Goal: Share content: Share content

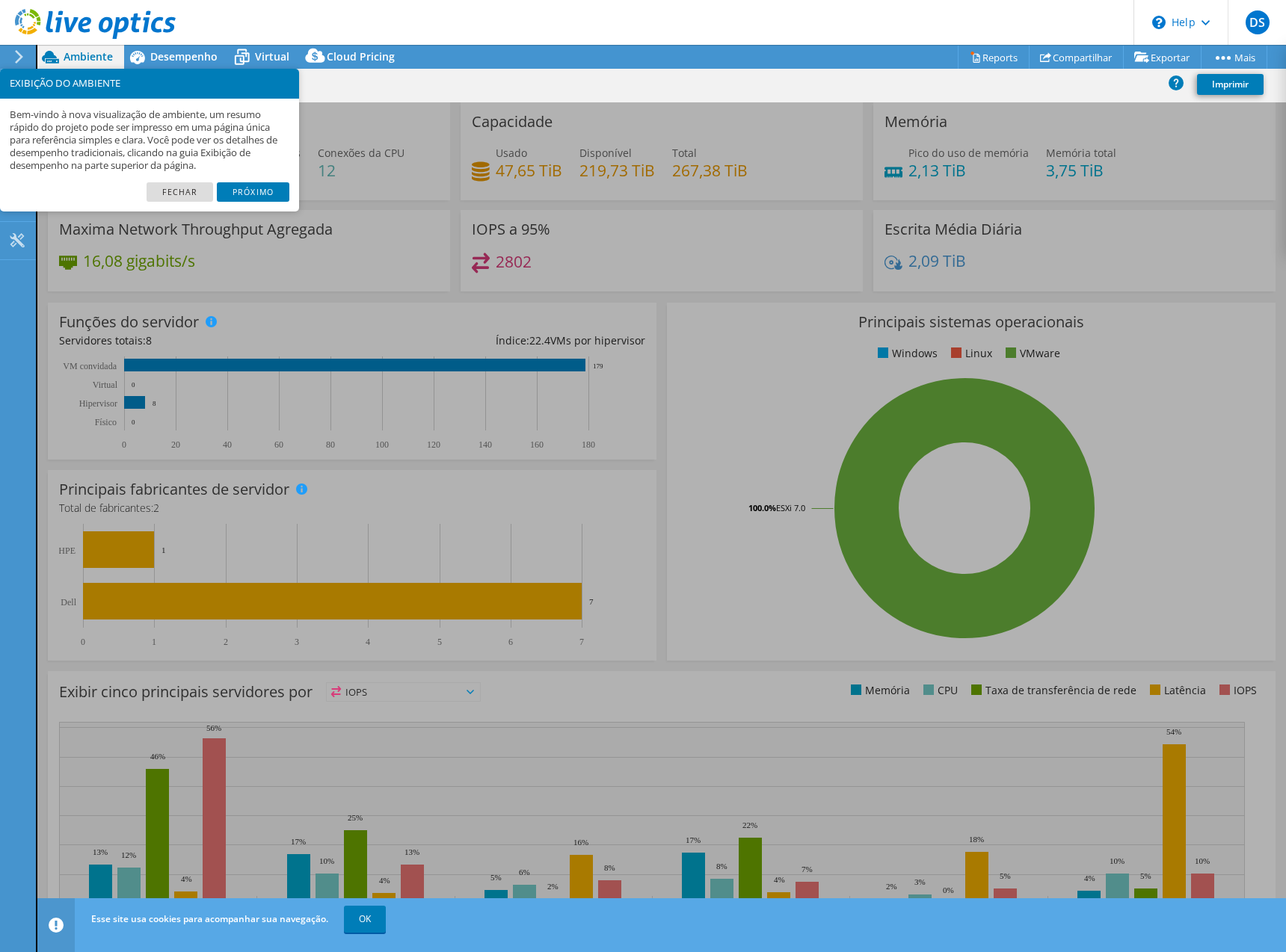
select select "USD"
click at [194, 193] on link "Fechar" at bounding box center [180, 191] width 66 height 19
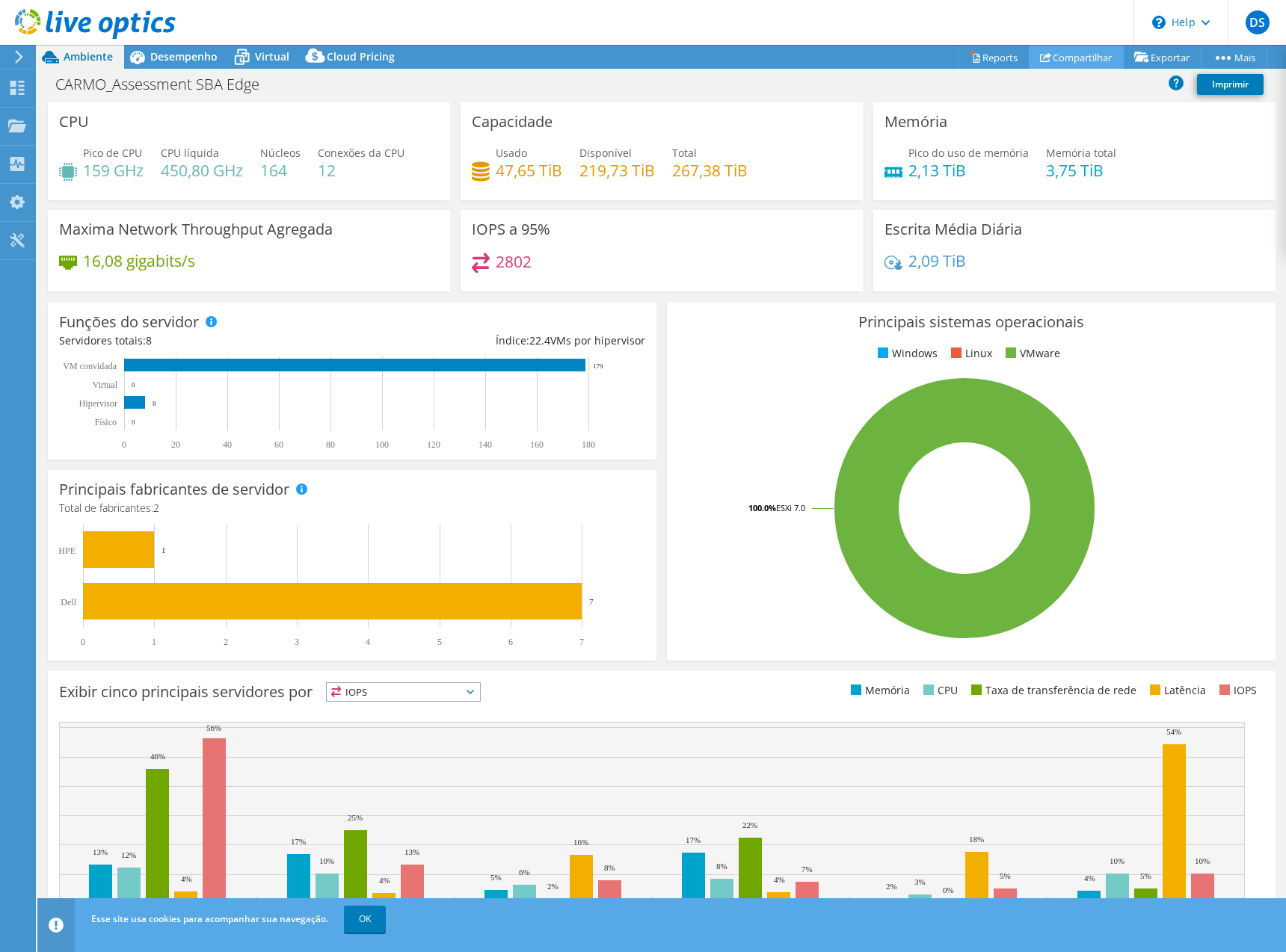
click at [1050, 57] on link "Compartilhar" at bounding box center [1076, 57] width 95 height 24
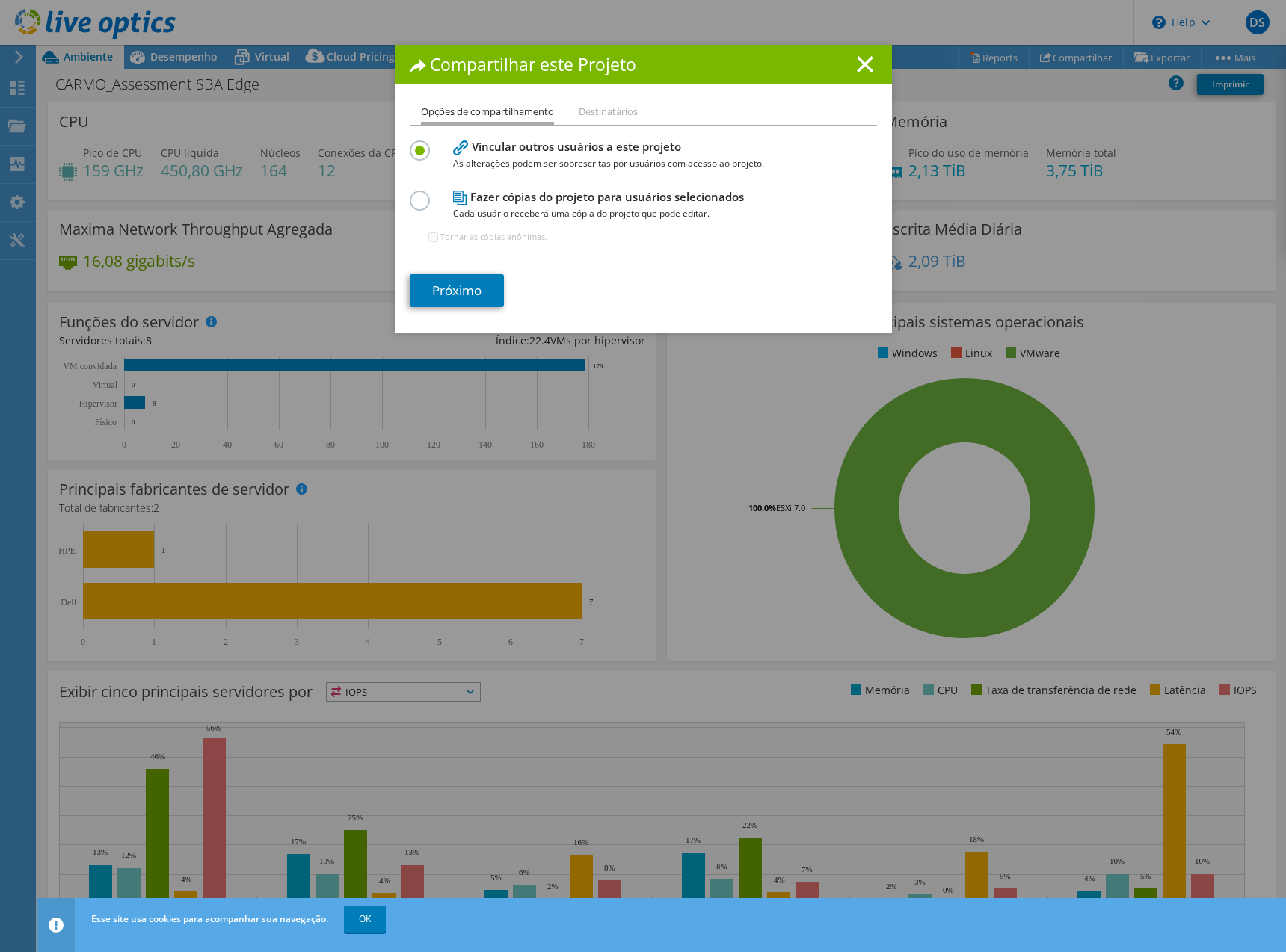
click at [416, 194] on label at bounding box center [423, 192] width 26 height 4
click at [0, 0] on input "radio" at bounding box center [0, 0] width 0 height 0
click at [416, 144] on label at bounding box center [423, 142] width 26 height 4
click at [0, 0] on input "radio" at bounding box center [0, 0] width 0 height 0
click at [602, 108] on li "Destinatários" at bounding box center [608, 112] width 59 height 19
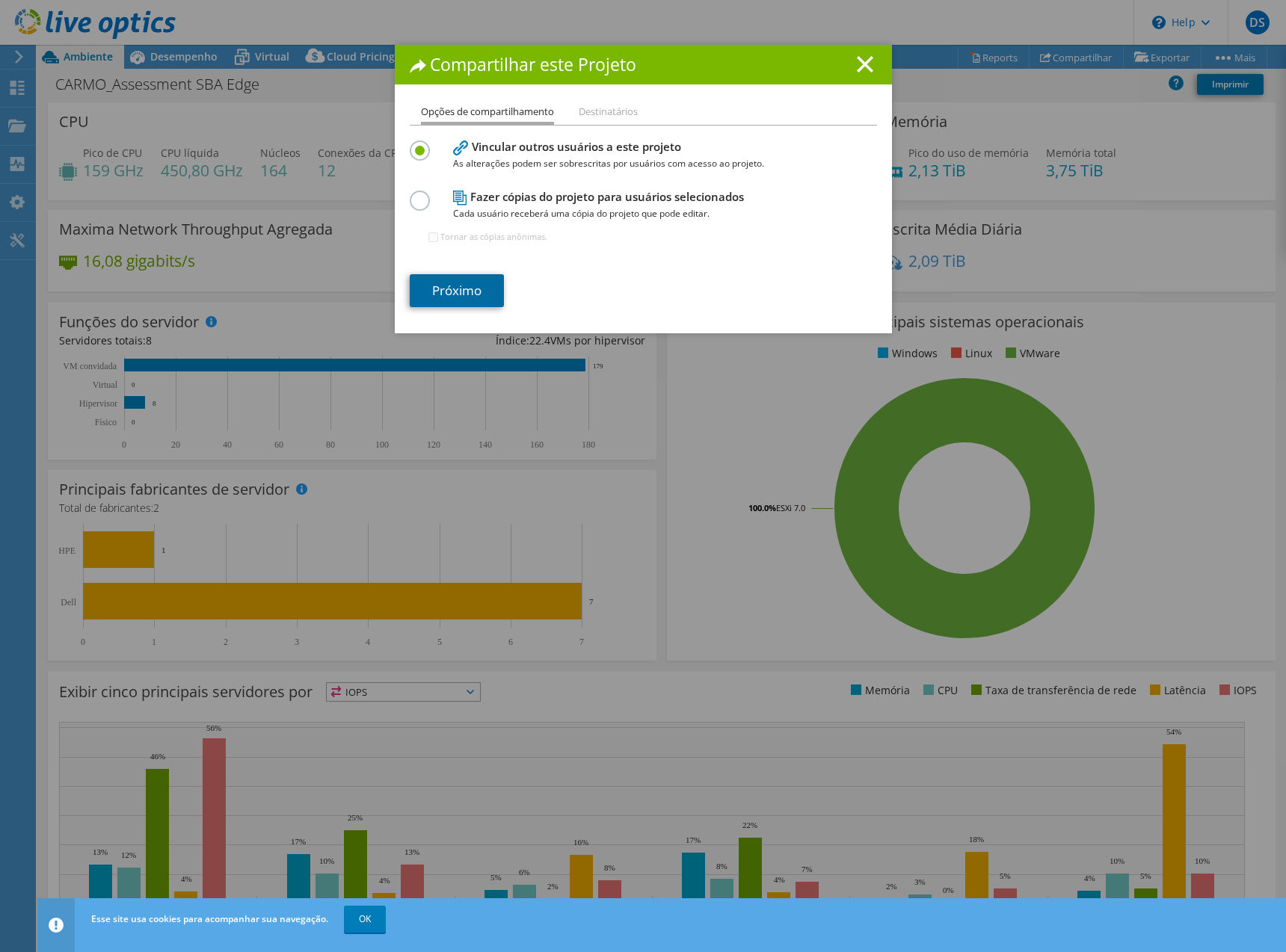
click at [475, 283] on link "Próximo" at bounding box center [457, 291] width 94 height 33
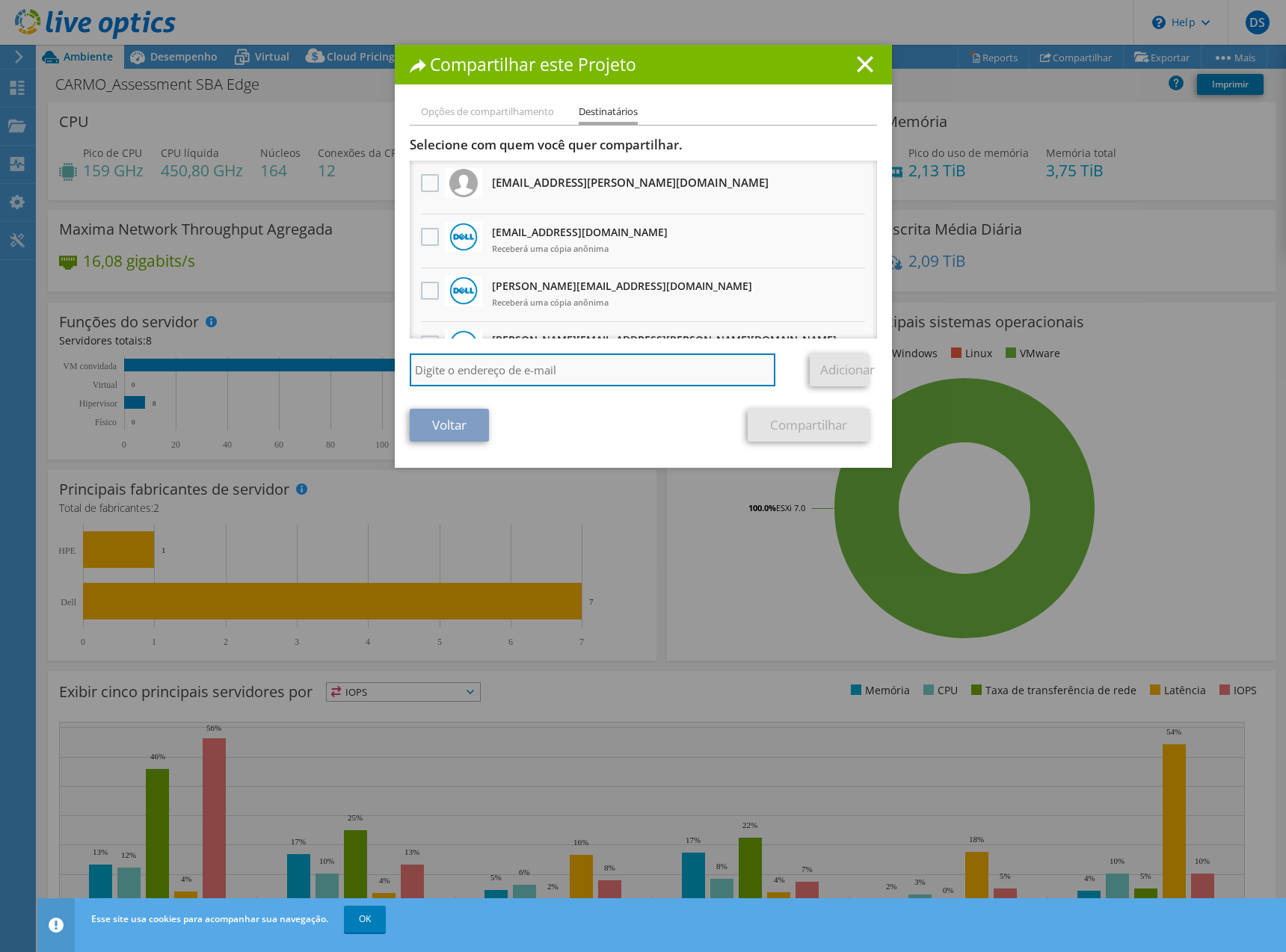
click at [526, 365] on input "search" at bounding box center [593, 370] width 366 height 33
type input "Jones Osamu Ivahara <jones.ivahara@matrix.net.br>"
drag, startPoint x: 705, startPoint y: 368, endPoint x: 161, endPoint y: 331, distance: 545.3
click at [161, 332] on div "Compartilhar este Projeto Opções de compartilhamento Destinatários Vincular out…" at bounding box center [643, 475] width 1286 height 862
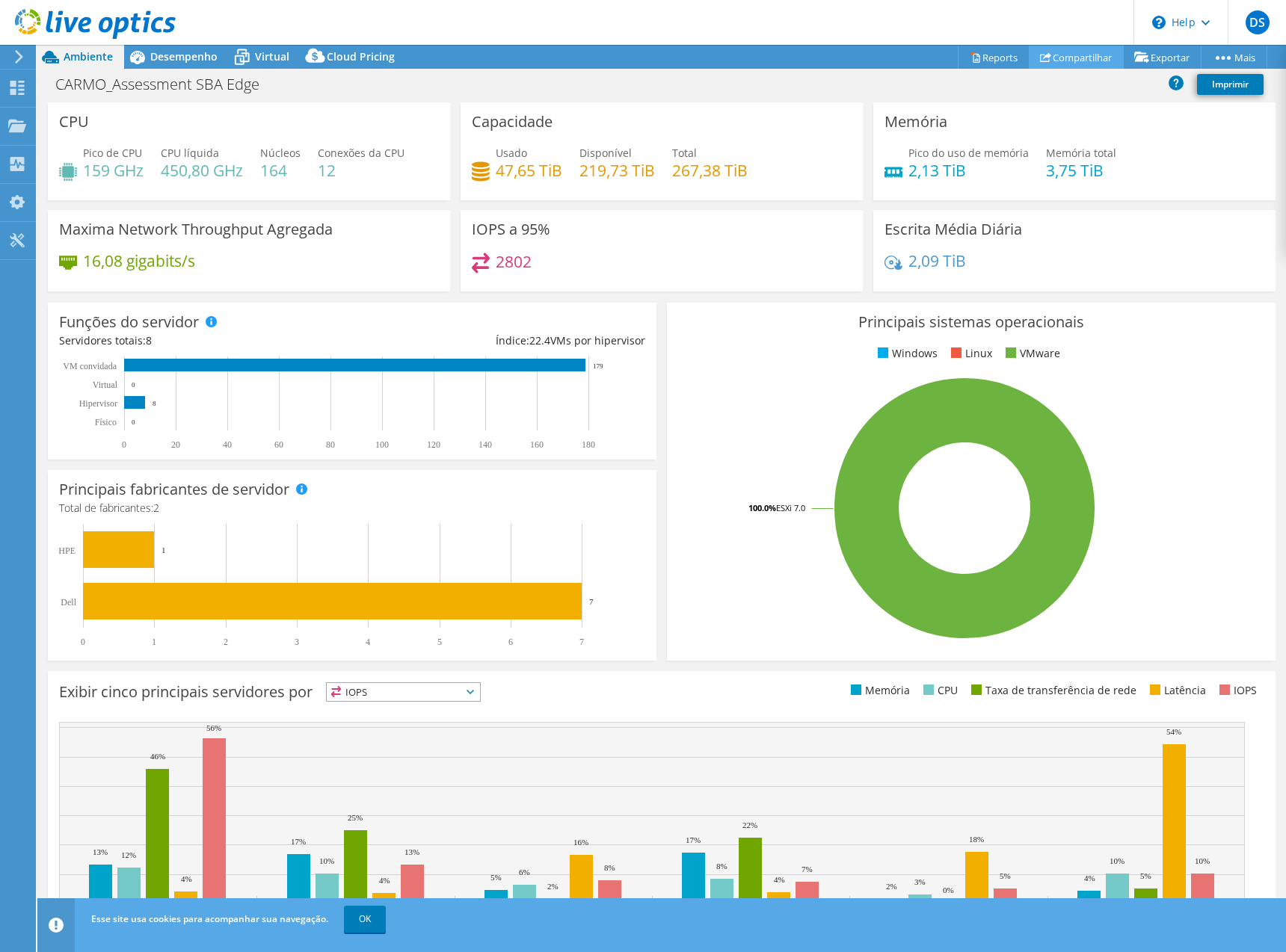
click at [1051, 52] on link "Compartilhar" at bounding box center [1076, 57] width 95 height 24
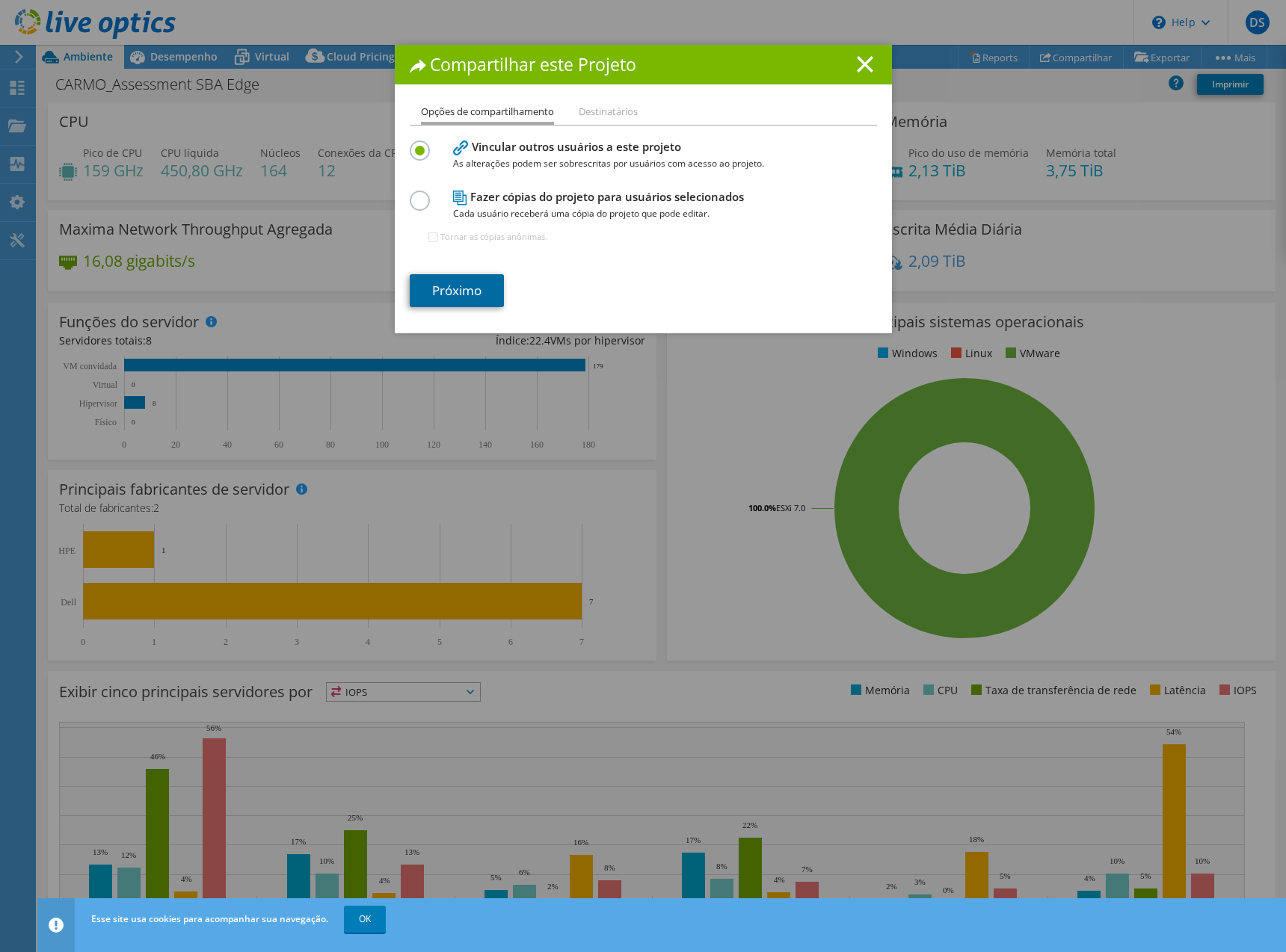
click at [455, 287] on link "Próximo" at bounding box center [457, 291] width 94 height 33
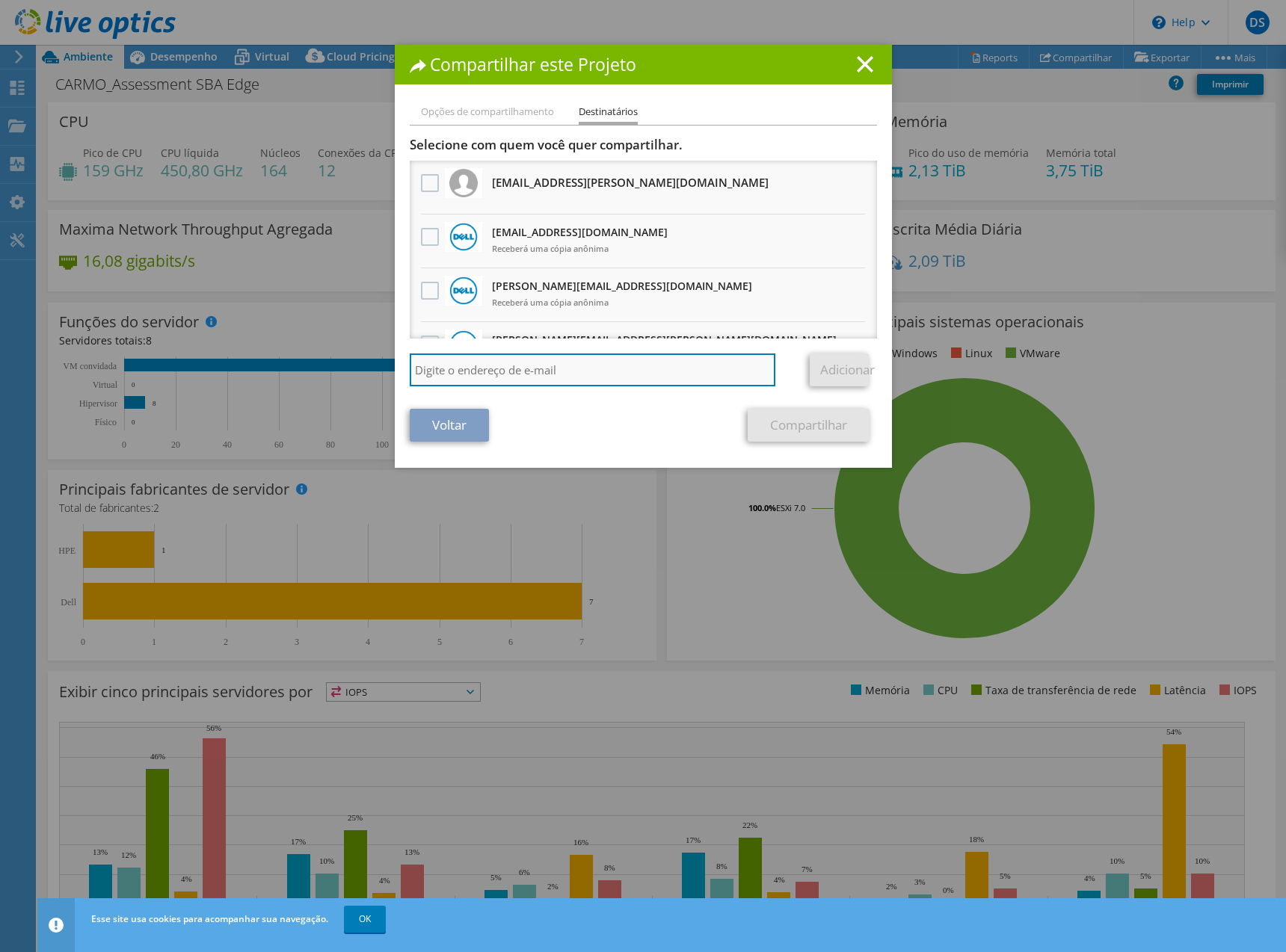
click at [521, 374] on input "search" at bounding box center [593, 370] width 366 height 33
type input "jivahara@sbaedge.com"
click at [835, 371] on link "Adicionar" at bounding box center [839, 370] width 59 height 33
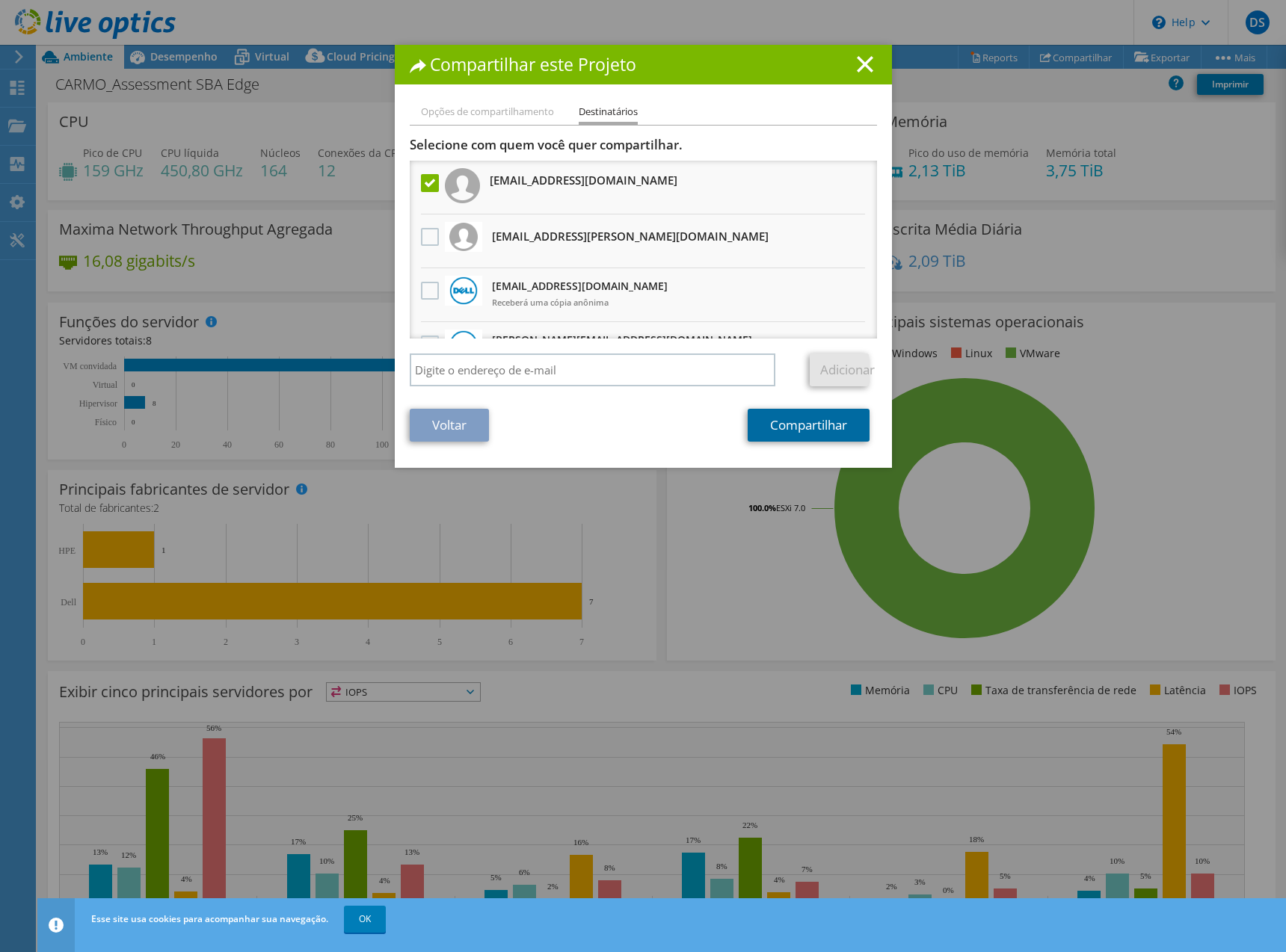
click at [801, 429] on link "Compartilhar" at bounding box center [808, 425] width 122 height 33
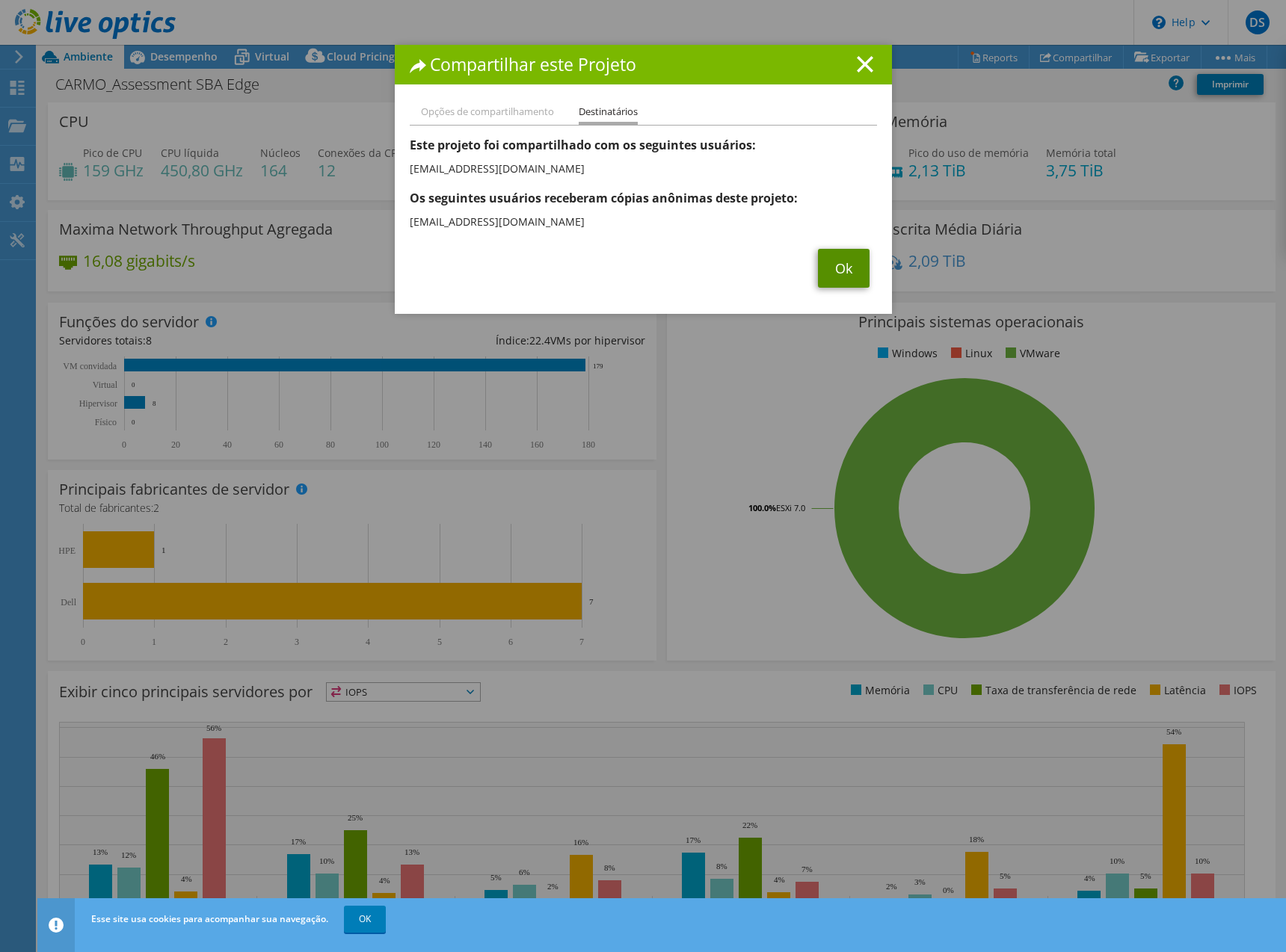
click at [828, 268] on link "Ok" at bounding box center [843, 268] width 52 height 39
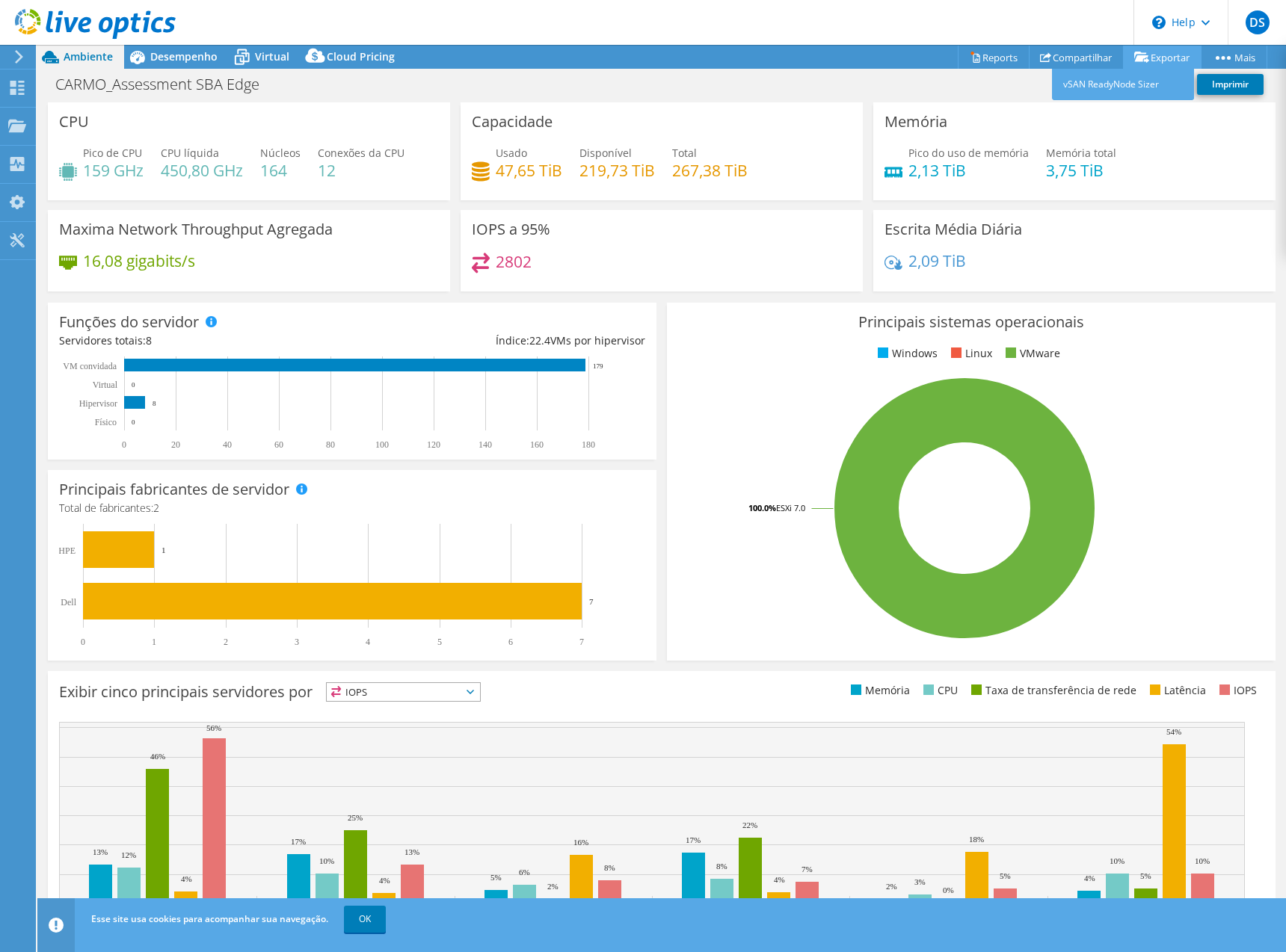
click at [1139, 53] on icon at bounding box center [1142, 57] width 15 height 11
click at [175, 54] on span "Desempenho" at bounding box center [184, 56] width 67 height 15
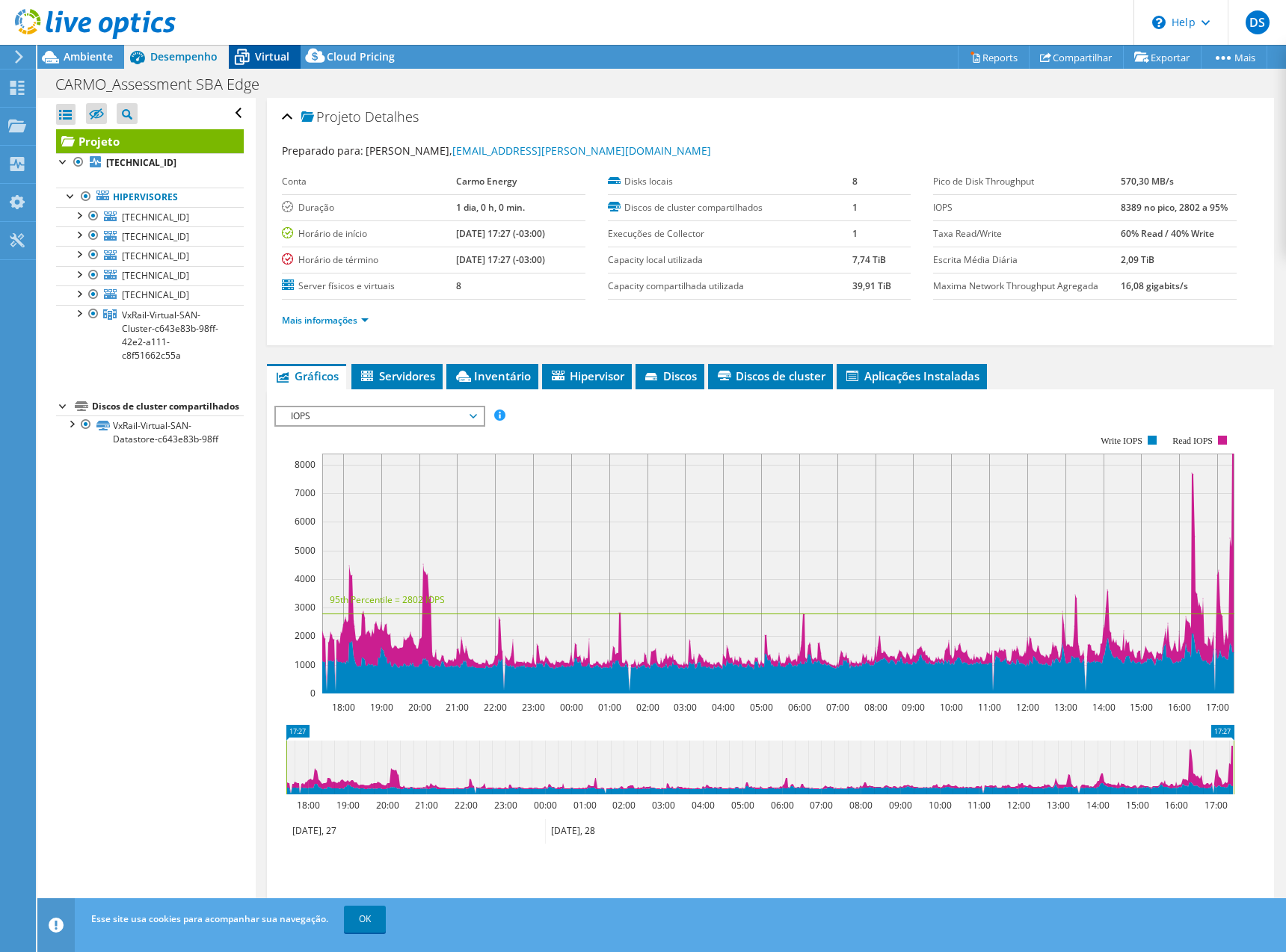
click at [262, 58] on span "Virtual" at bounding box center [272, 56] width 34 height 15
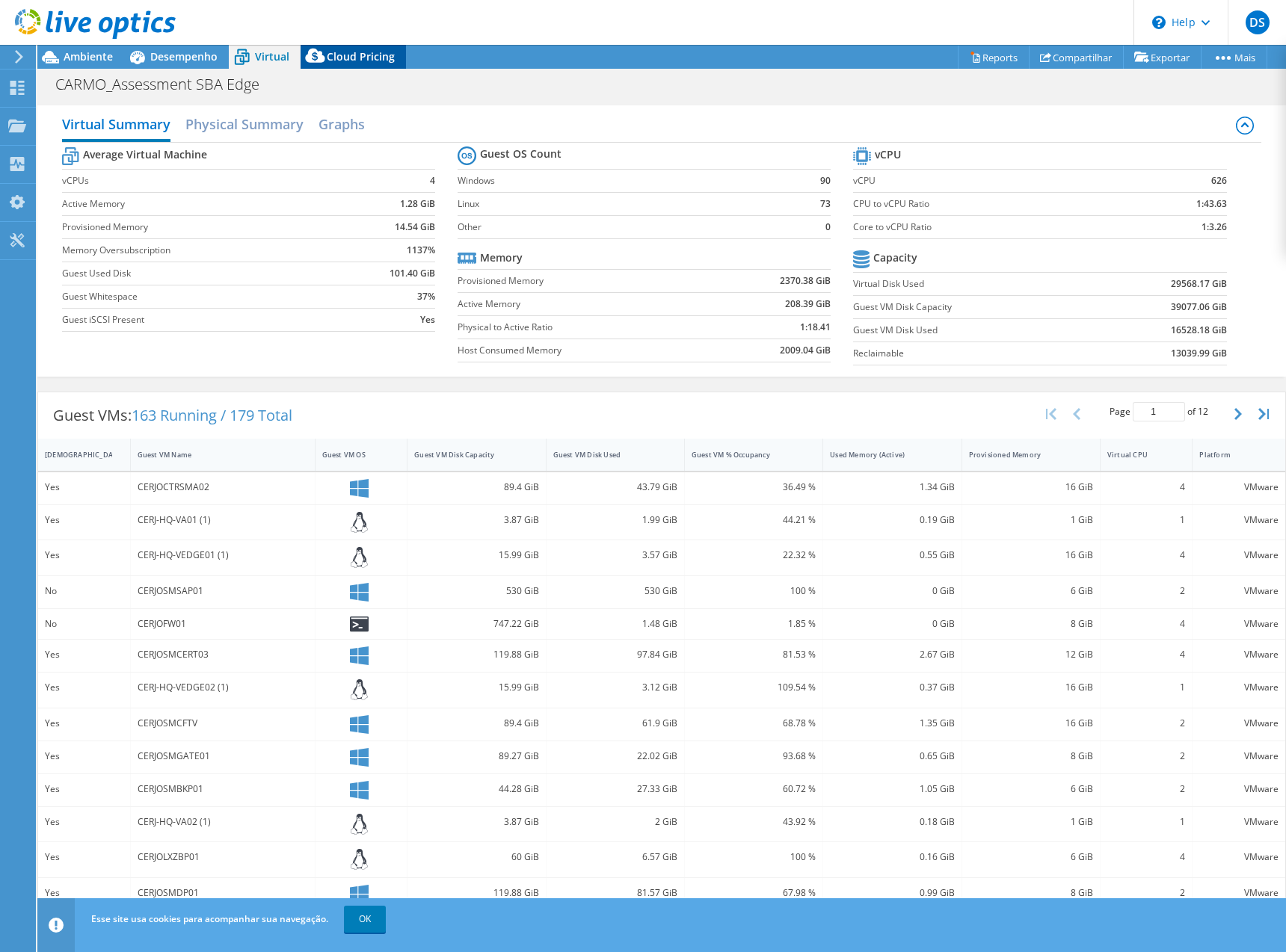
click at [356, 57] on span "Cloud Pricing" at bounding box center [360, 56] width 68 height 15
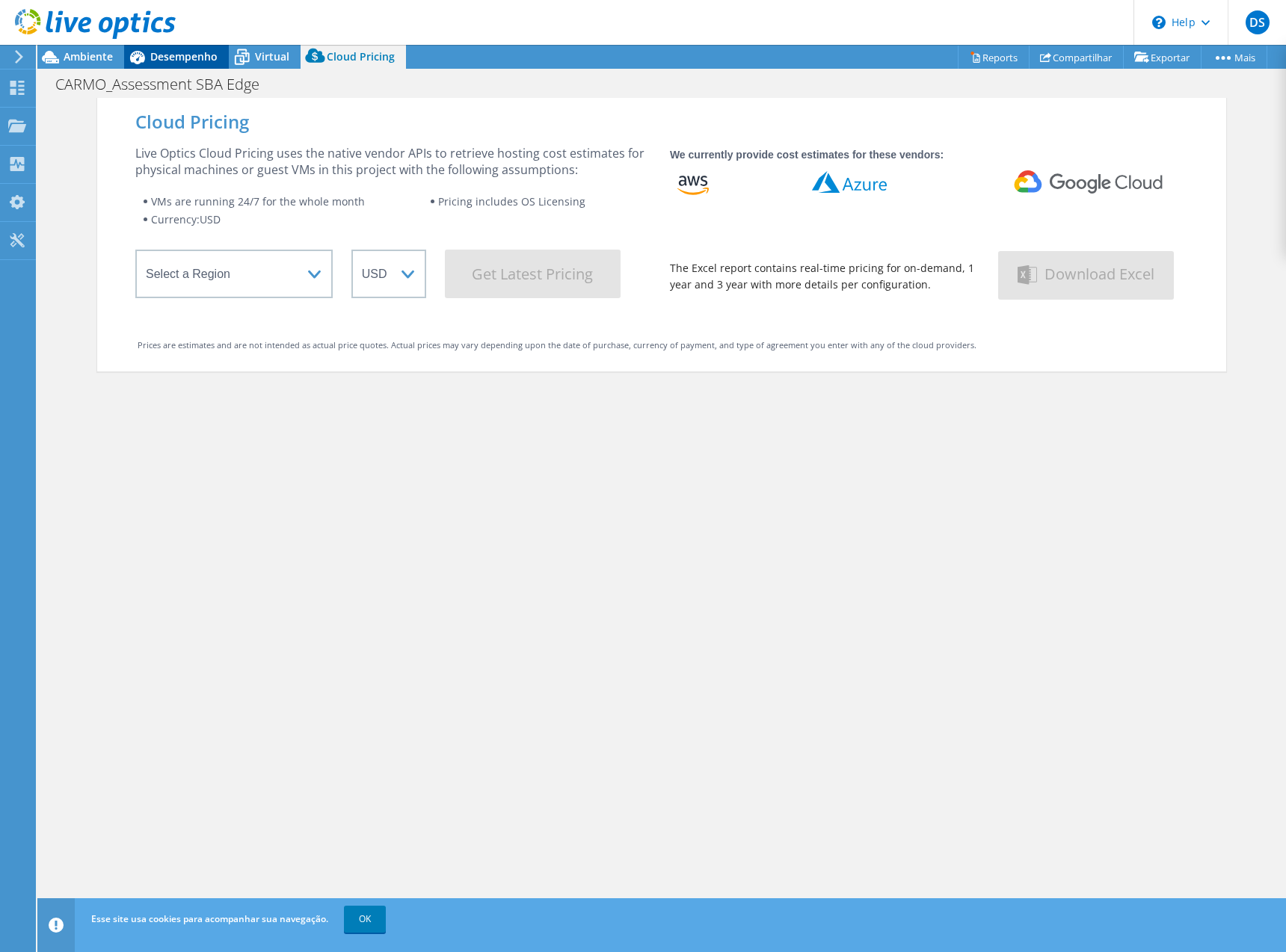
click at [170, 58] on span "Desempenho" at bounding box center [184, 56] width 67 height 15
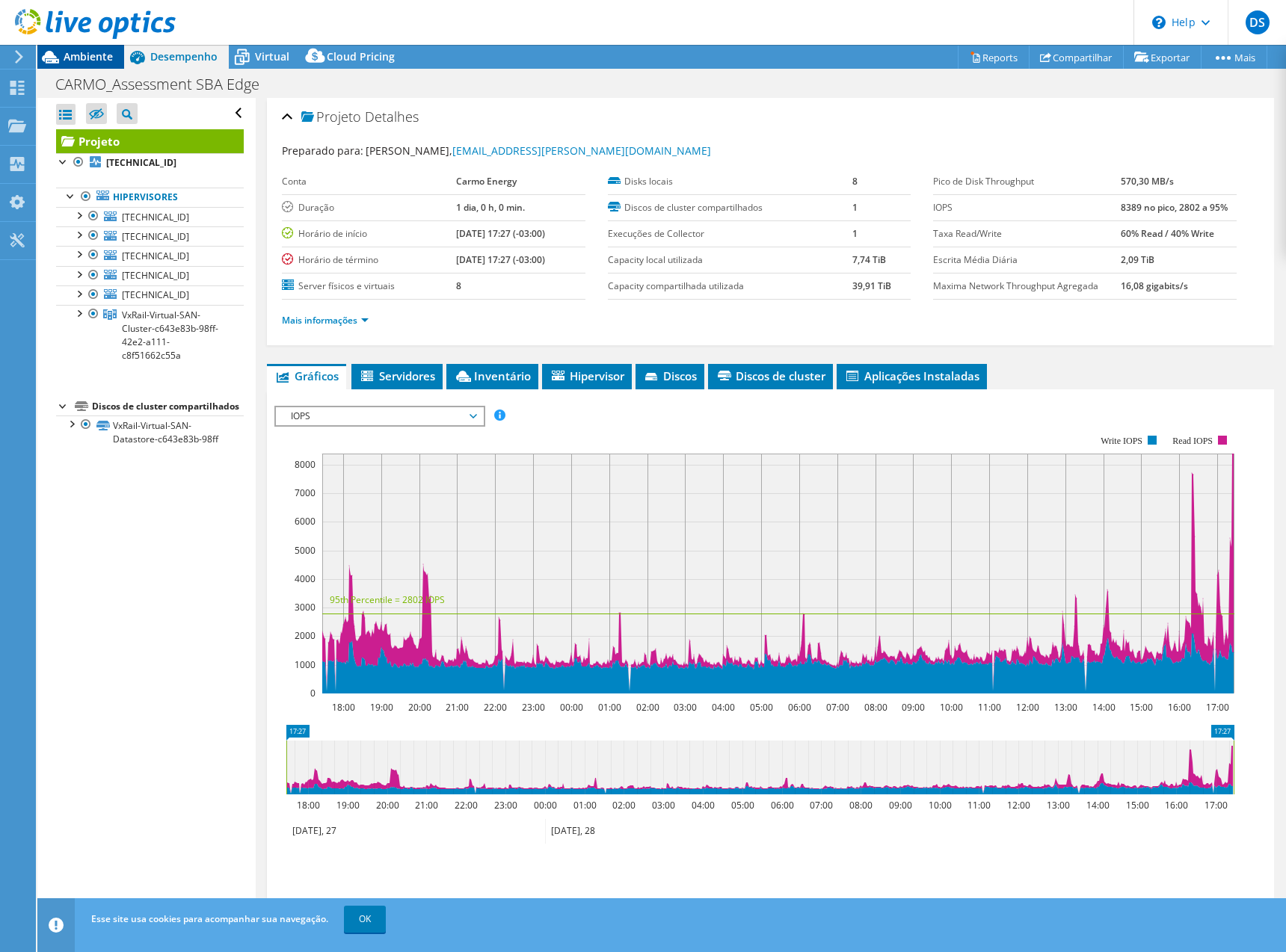
click at [92, 62] on span "Ambiente" at bounding box center [88, 56] width 49 height 15
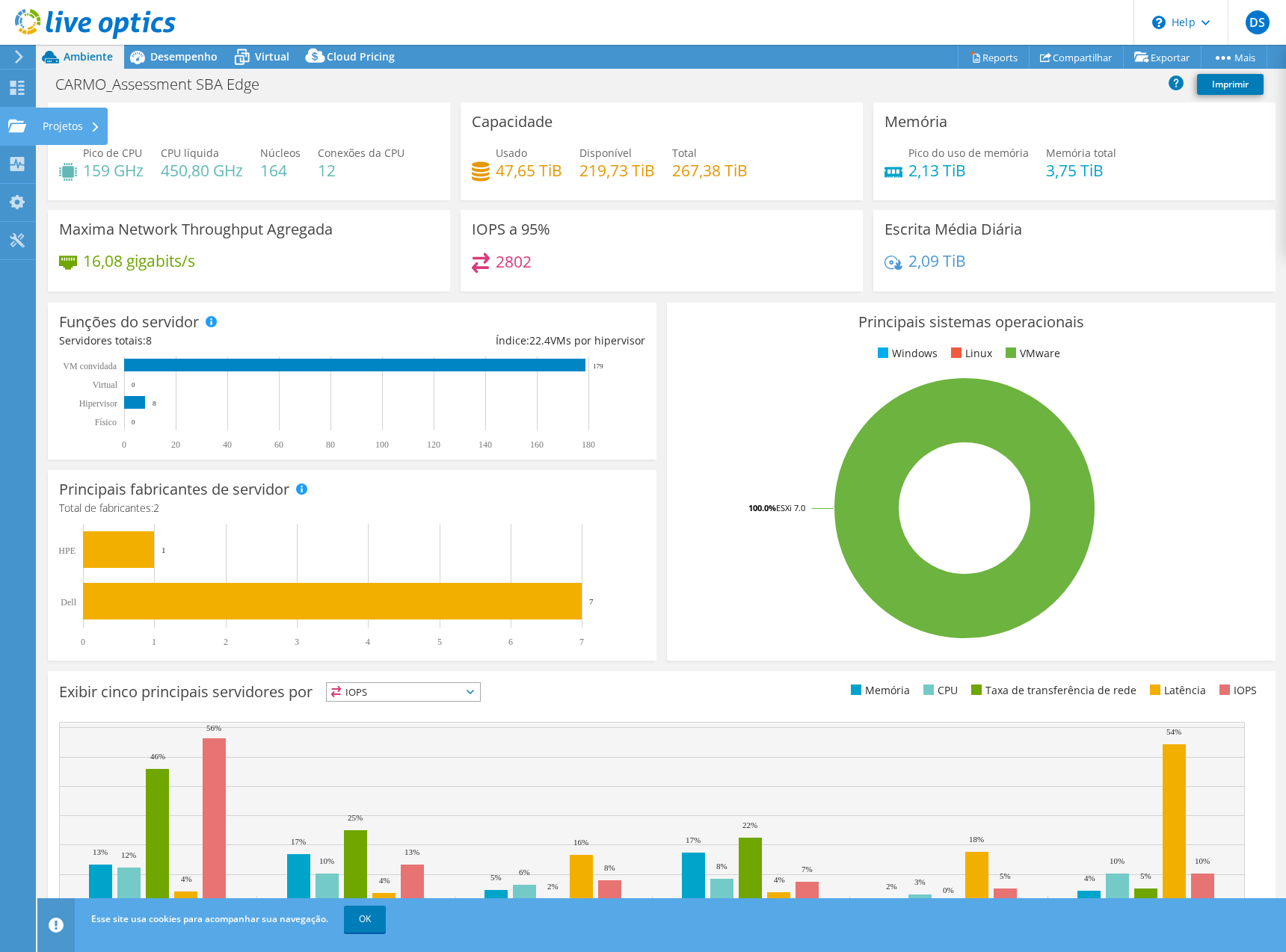
click at [19, 129] on use at bounding box center [17, 125] width 18 height 13
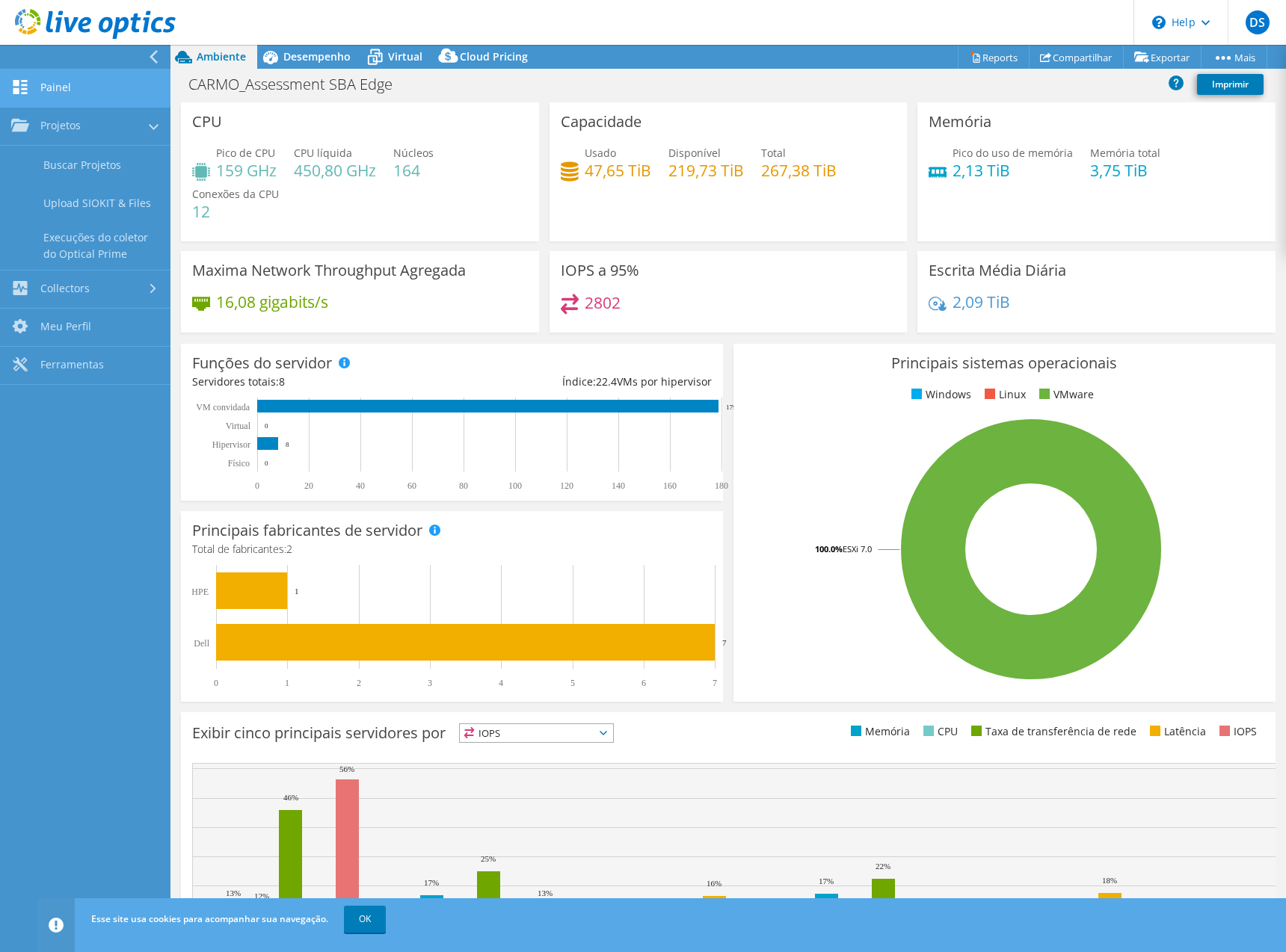
click at [83, 84] on link "Painel" at bounding box center [85, 89] width 170 height 38
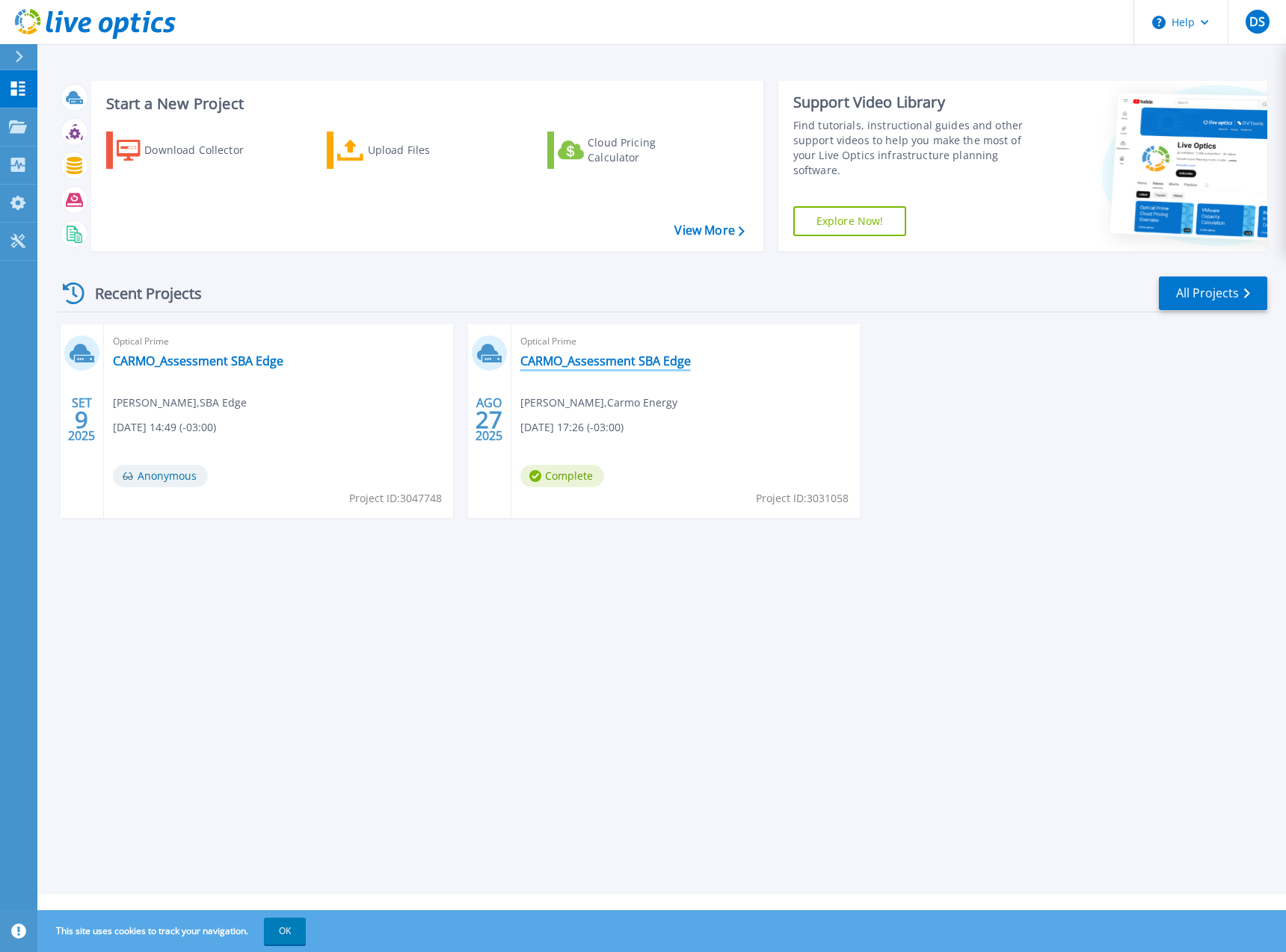
click at [586, 358] on link "CARMO_Assessment SBA Edge" at bounding box center [606, 361] width 170 height 15
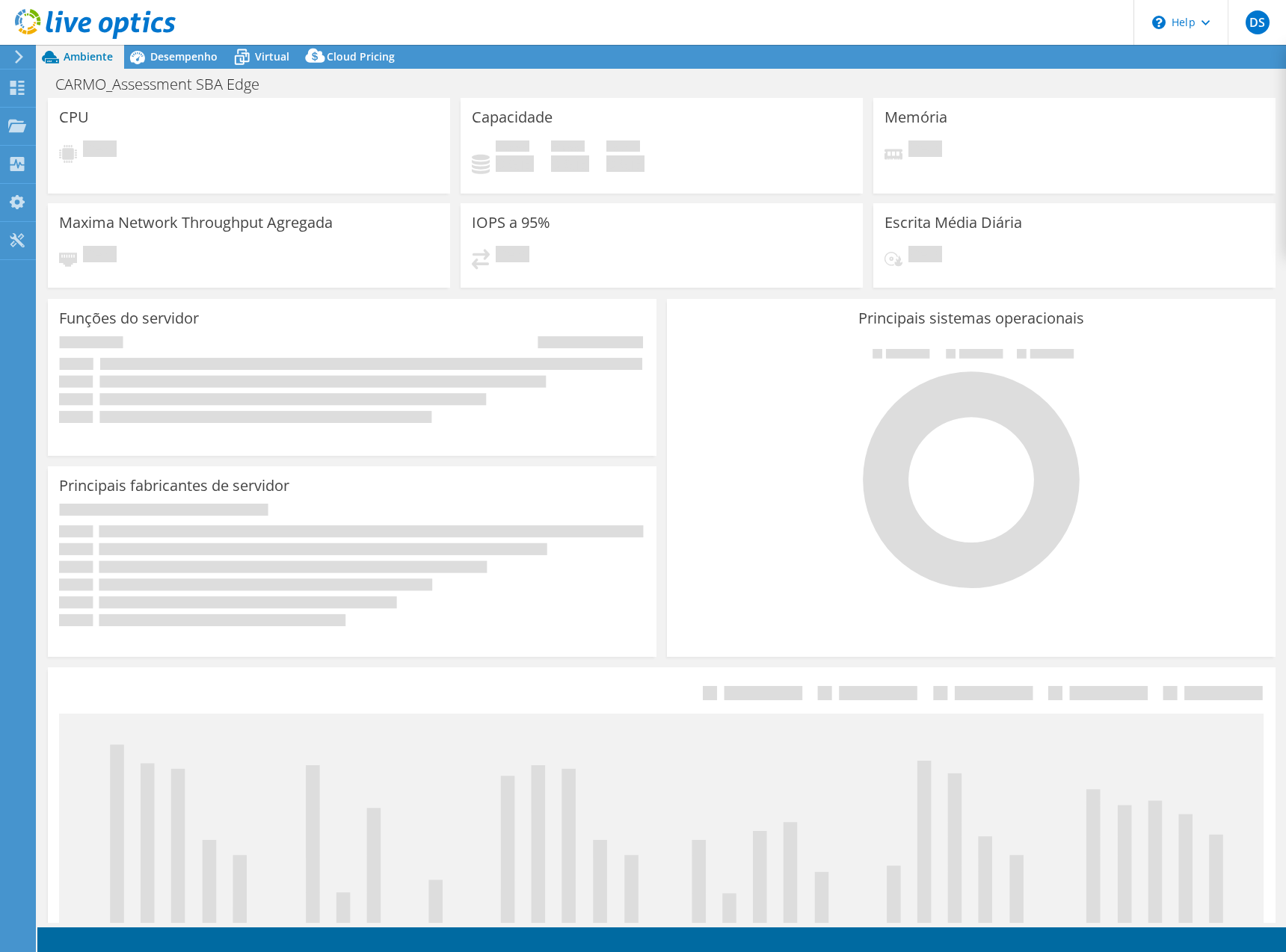
select select "USD"
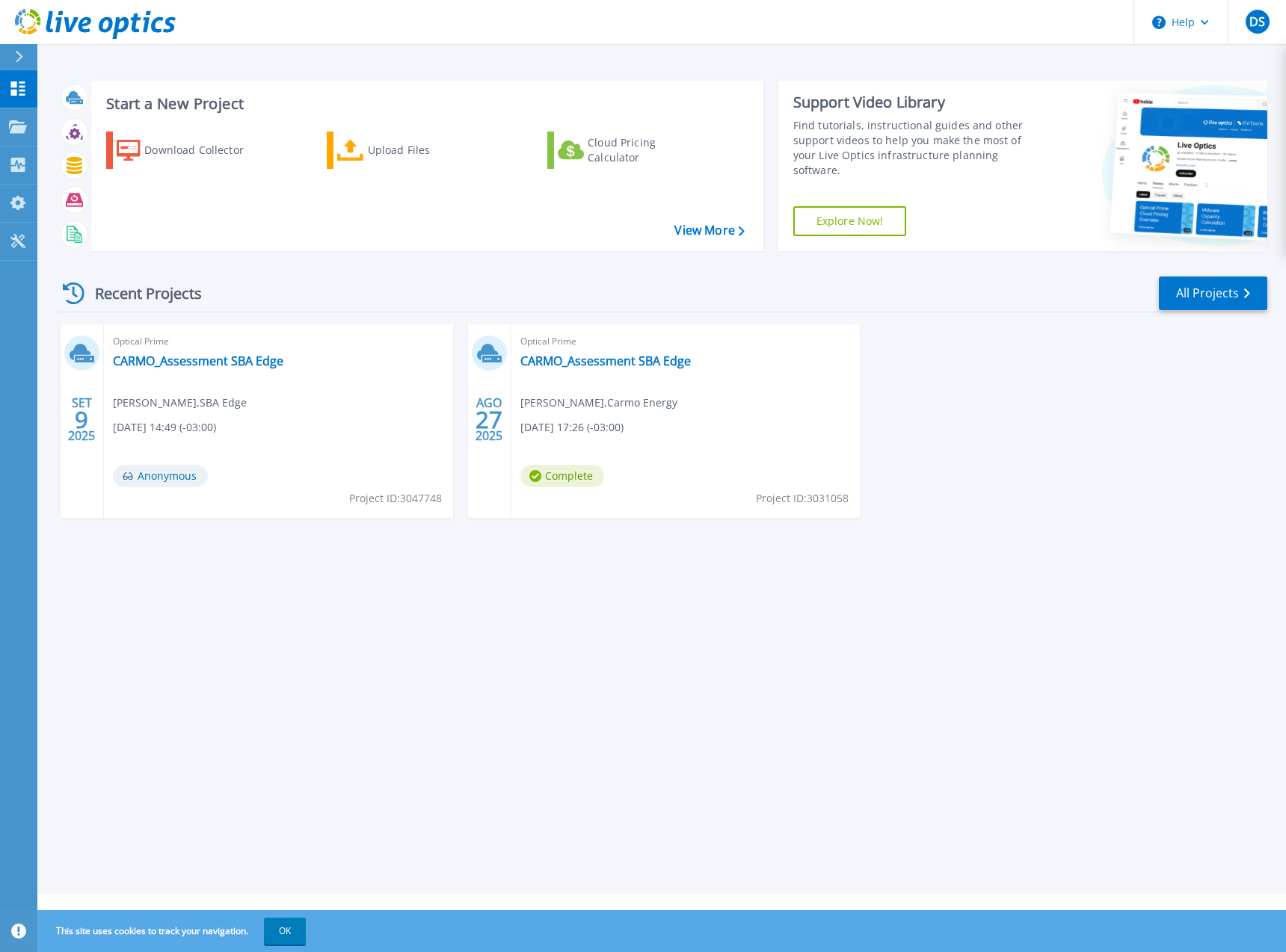
click at [161, 352] on div "Optical Prime CARMO_Assessment SBA Edge Diogo Santos , SBA Edge 09/09/2025, 14:…" at bounding box center [278, 422] width 349 height 194
click at [162, 360] on link "CARMO_Assessment SBA Edge" at bounding box center [198, 361] width 170 height 15
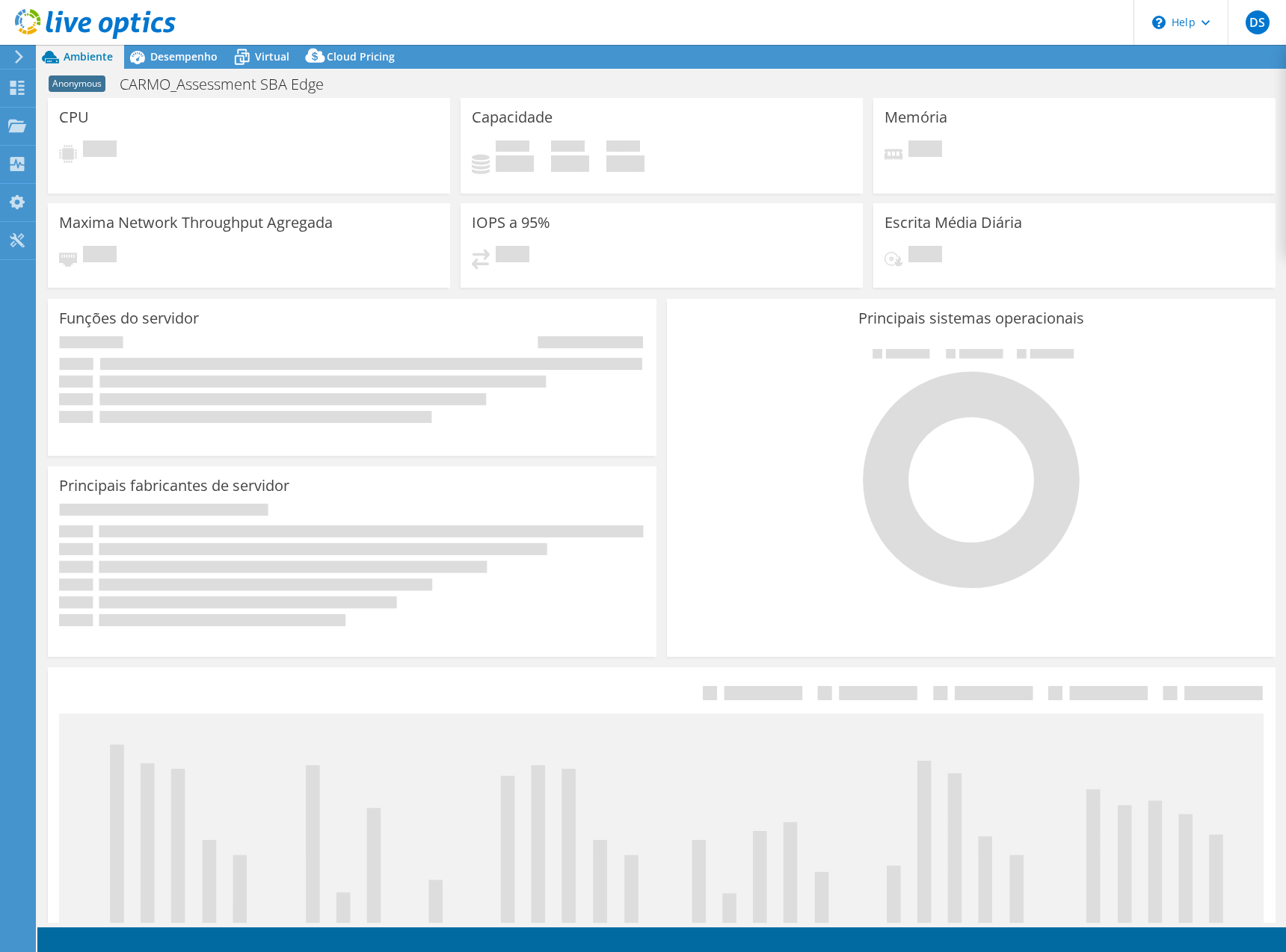
select select "USD"
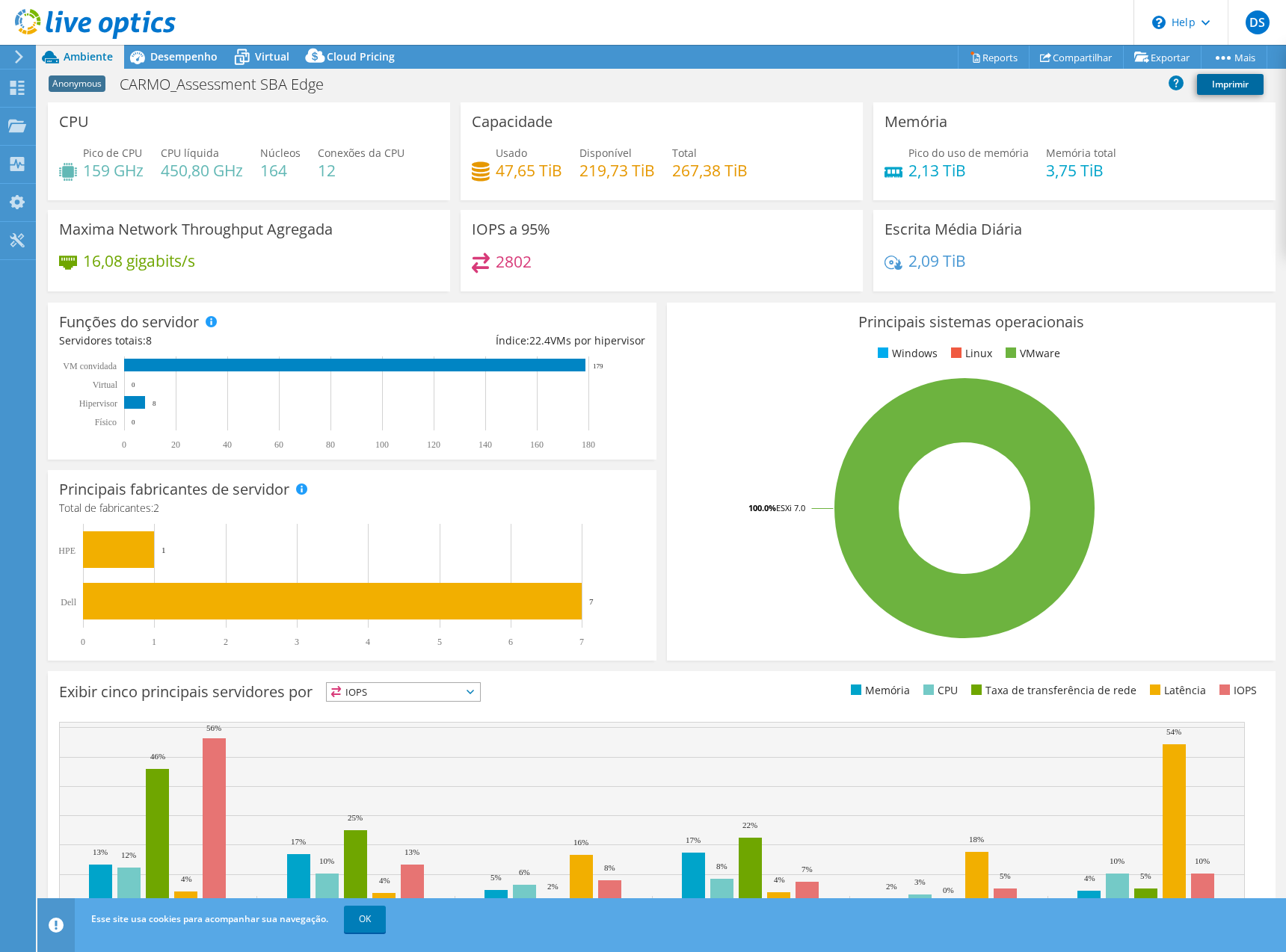
click at [1226, 89] on link "Imprimir" at bounding box center [1230, 84] width 66 height 21
click at [1114, 86] on link "vSAN ReadyNode Sizer" at bounding box center [1123, 84] width 142 height 32
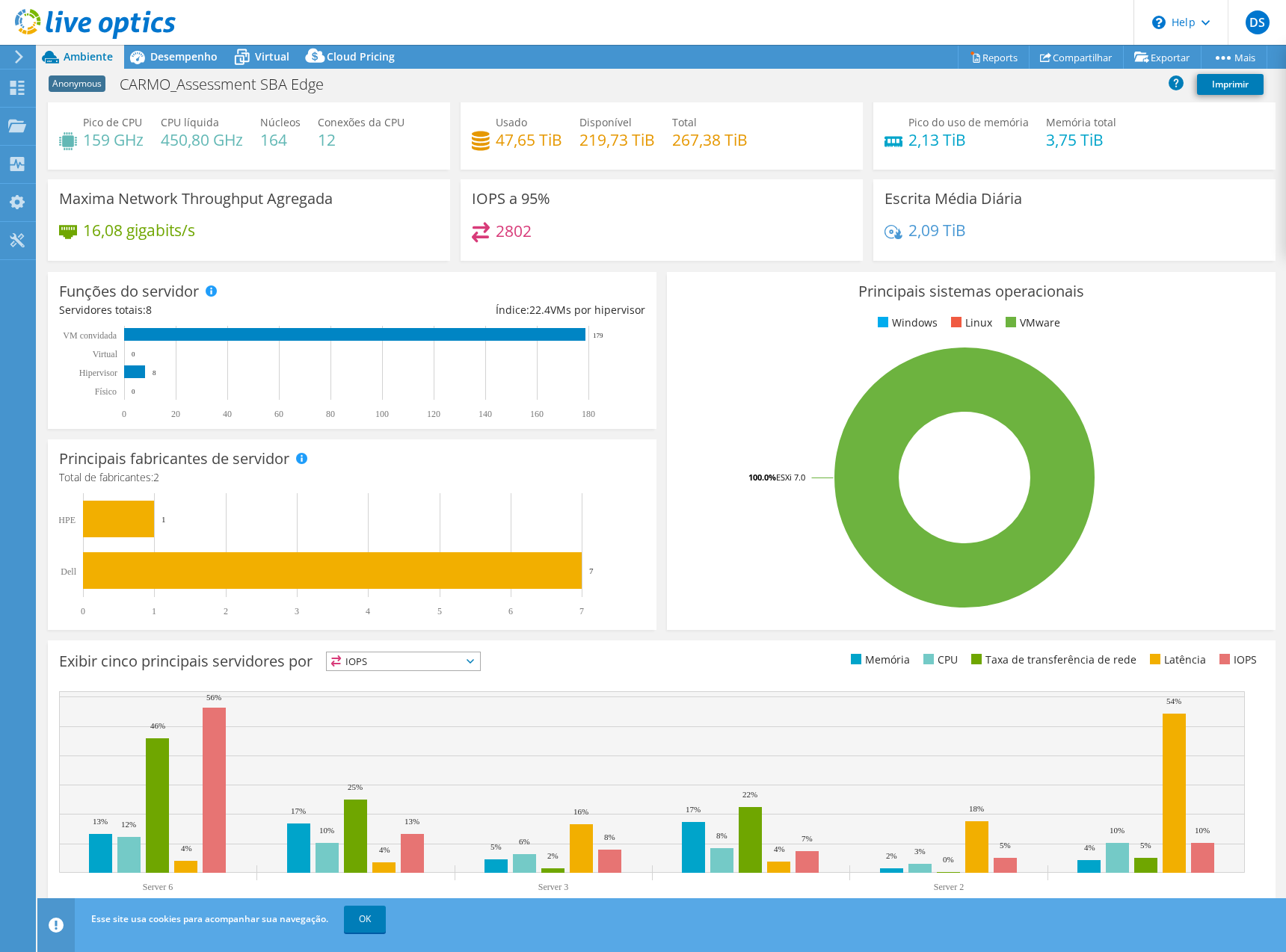
scroll to position [45, 0]
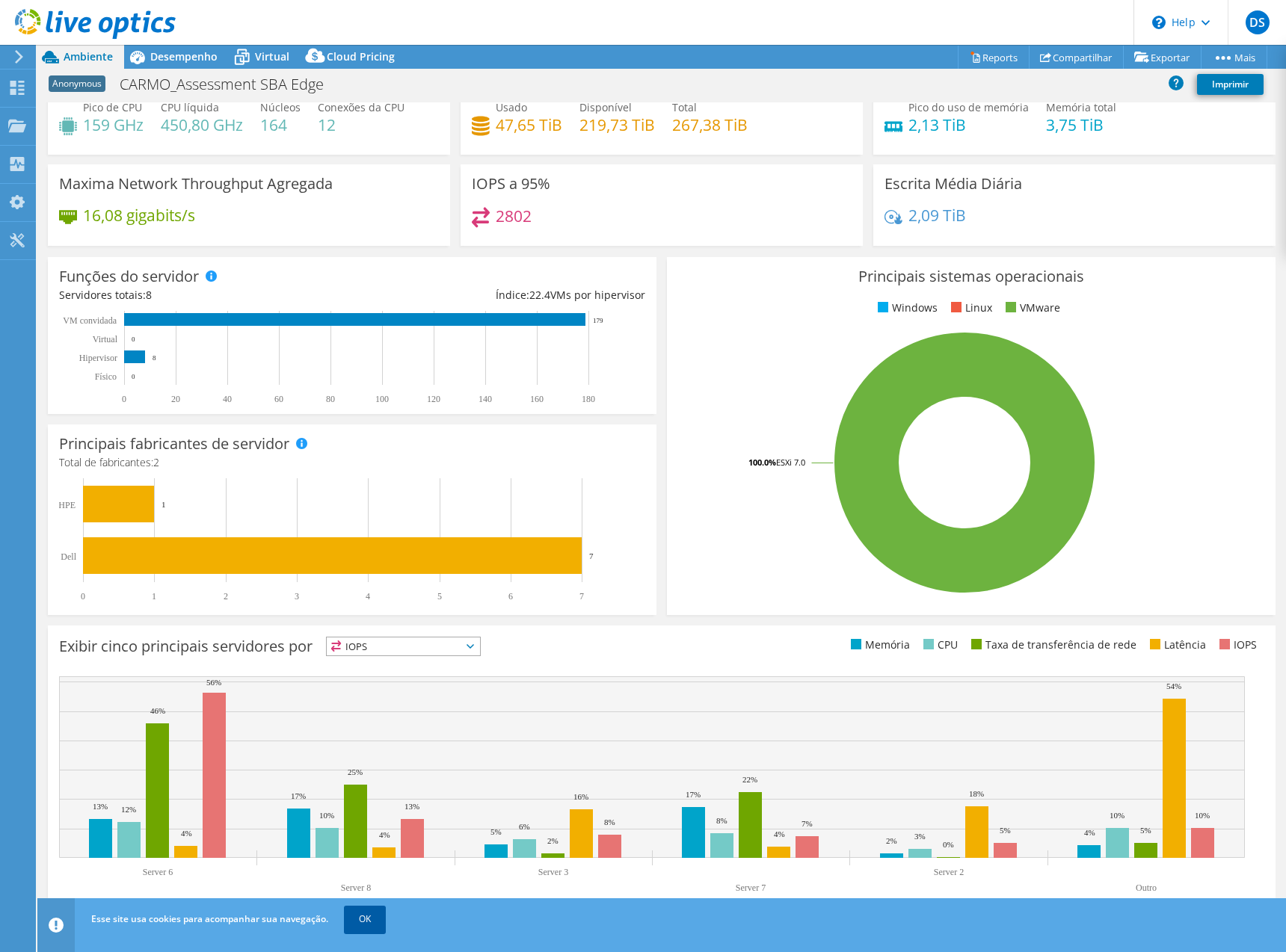
click at [366, 925] on link "OK" at bounding box center [365, 919] width 42 height 27
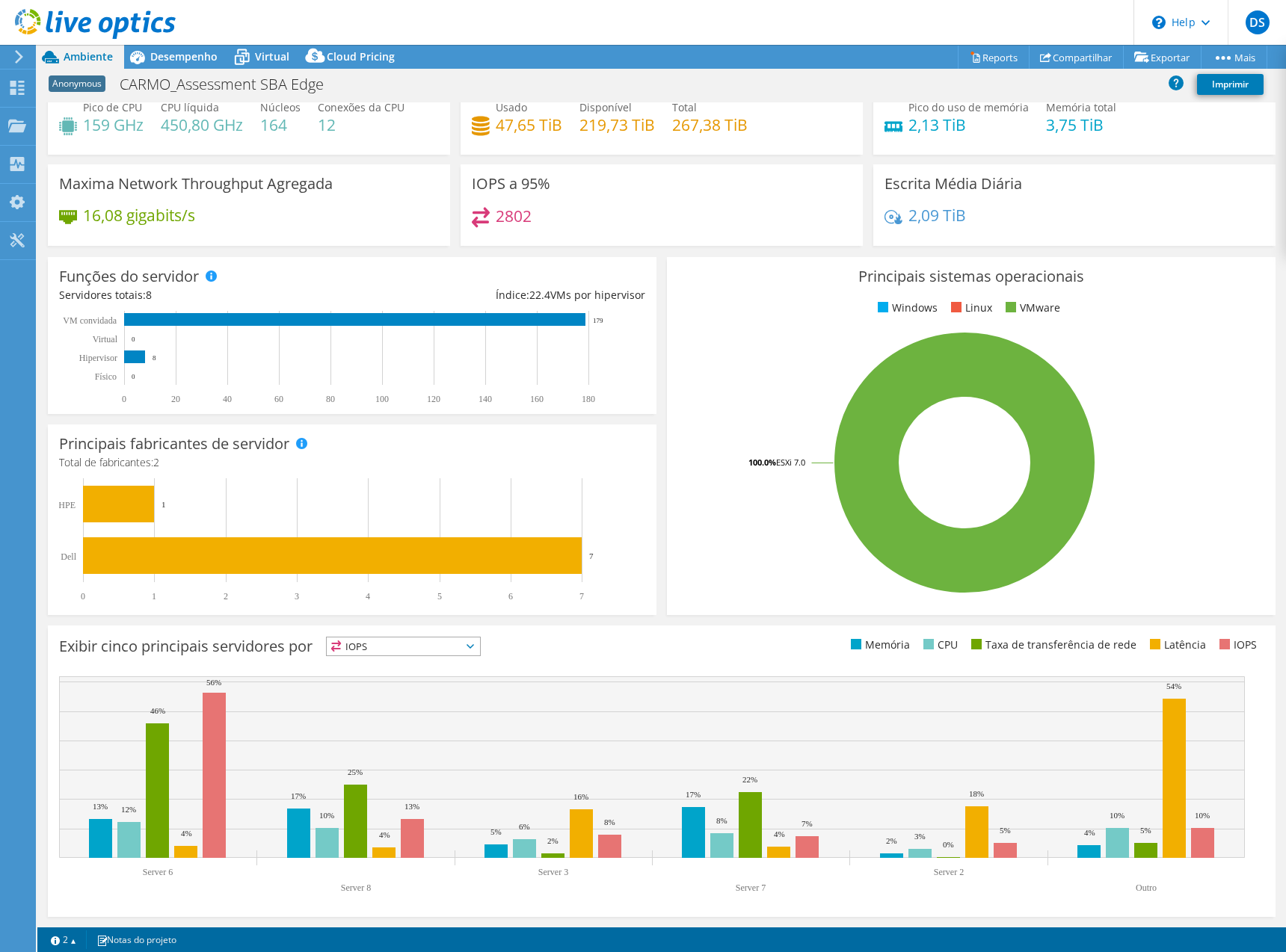
scroll to position [0, 0]
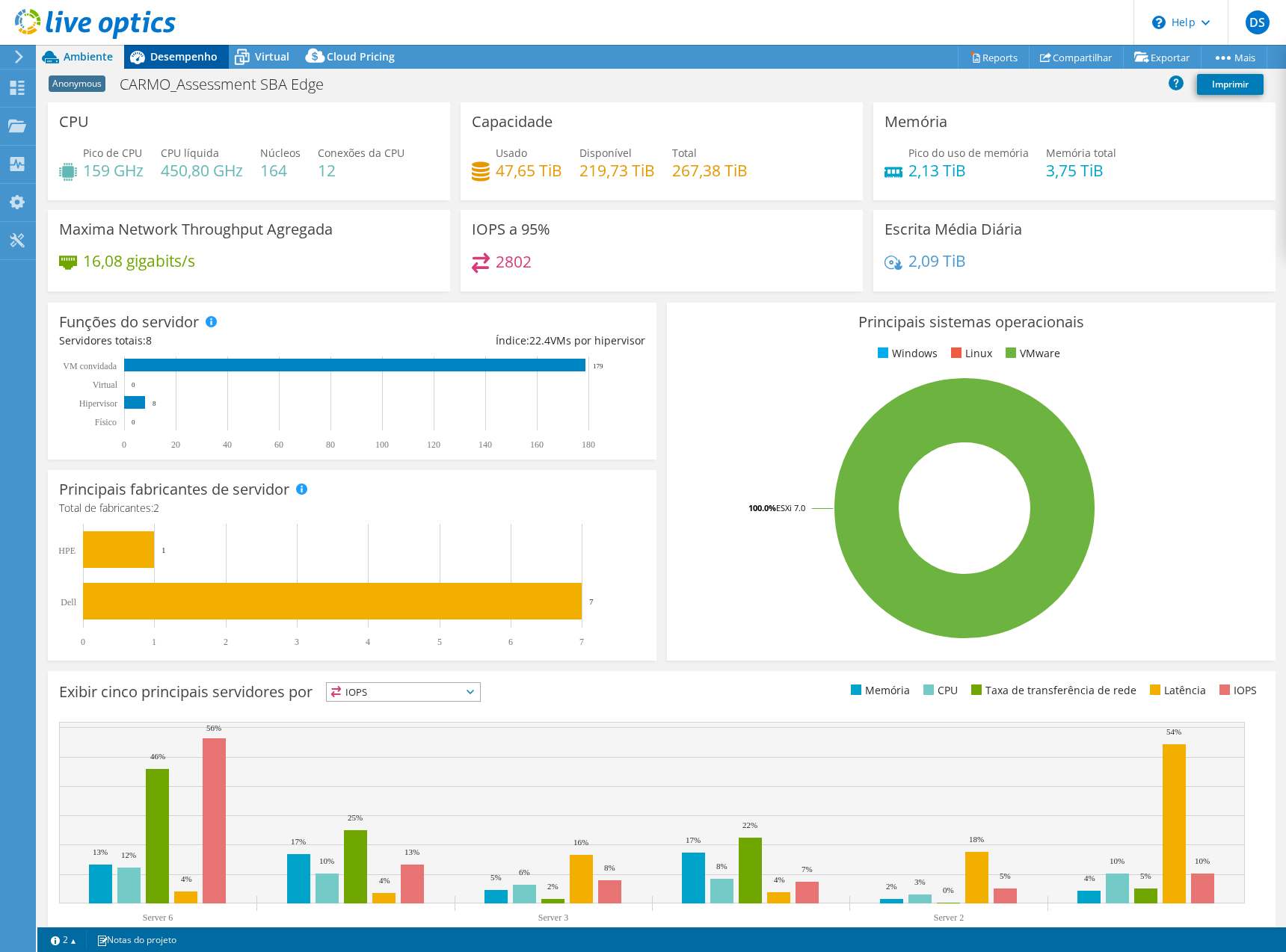
click at [200, 62] on span "Desempenho" at bounding box center [184, 56] width 67 height 15
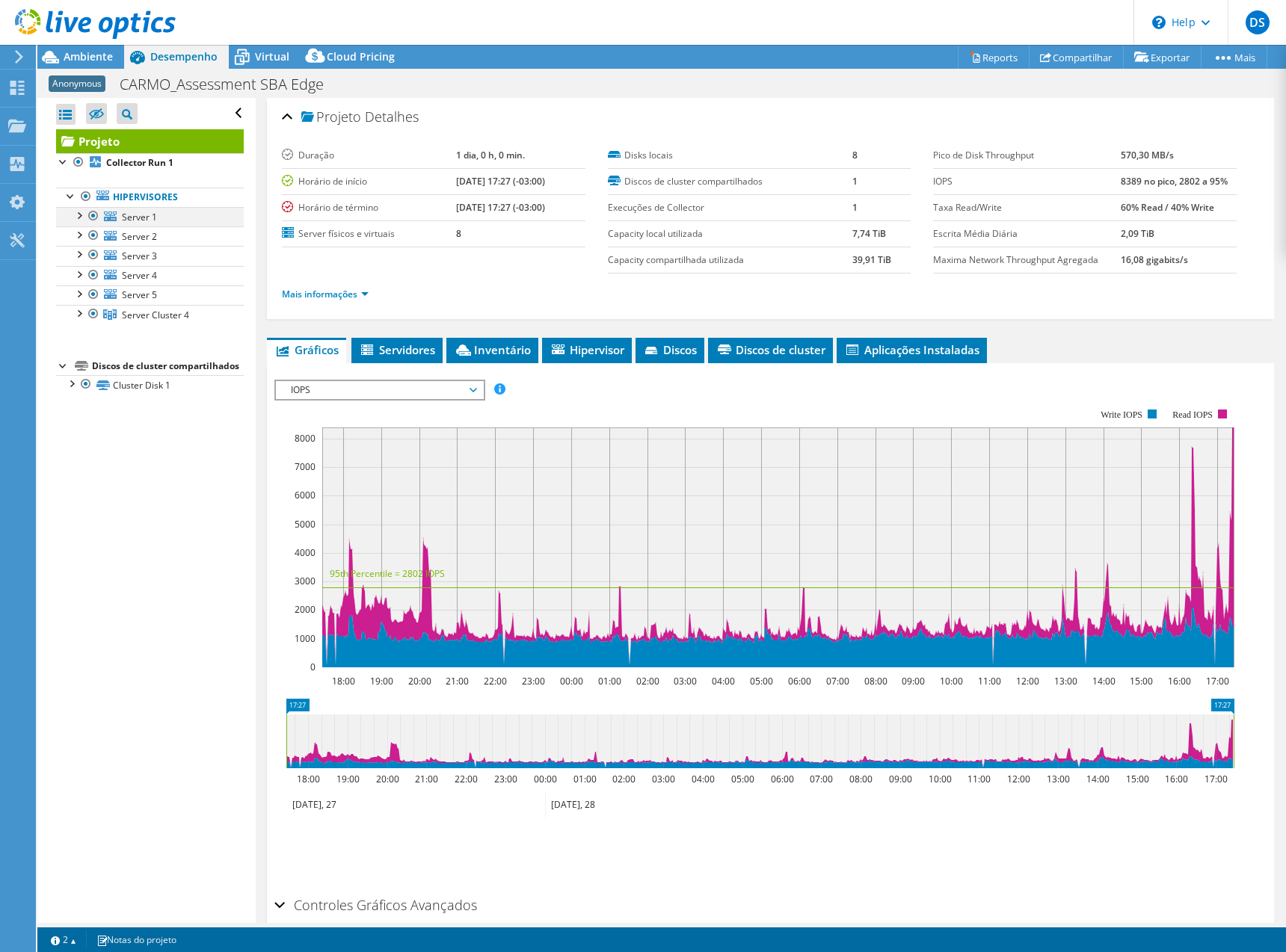
click at [79, 215] on div at bounding box center [78, 214] width 15 height 15
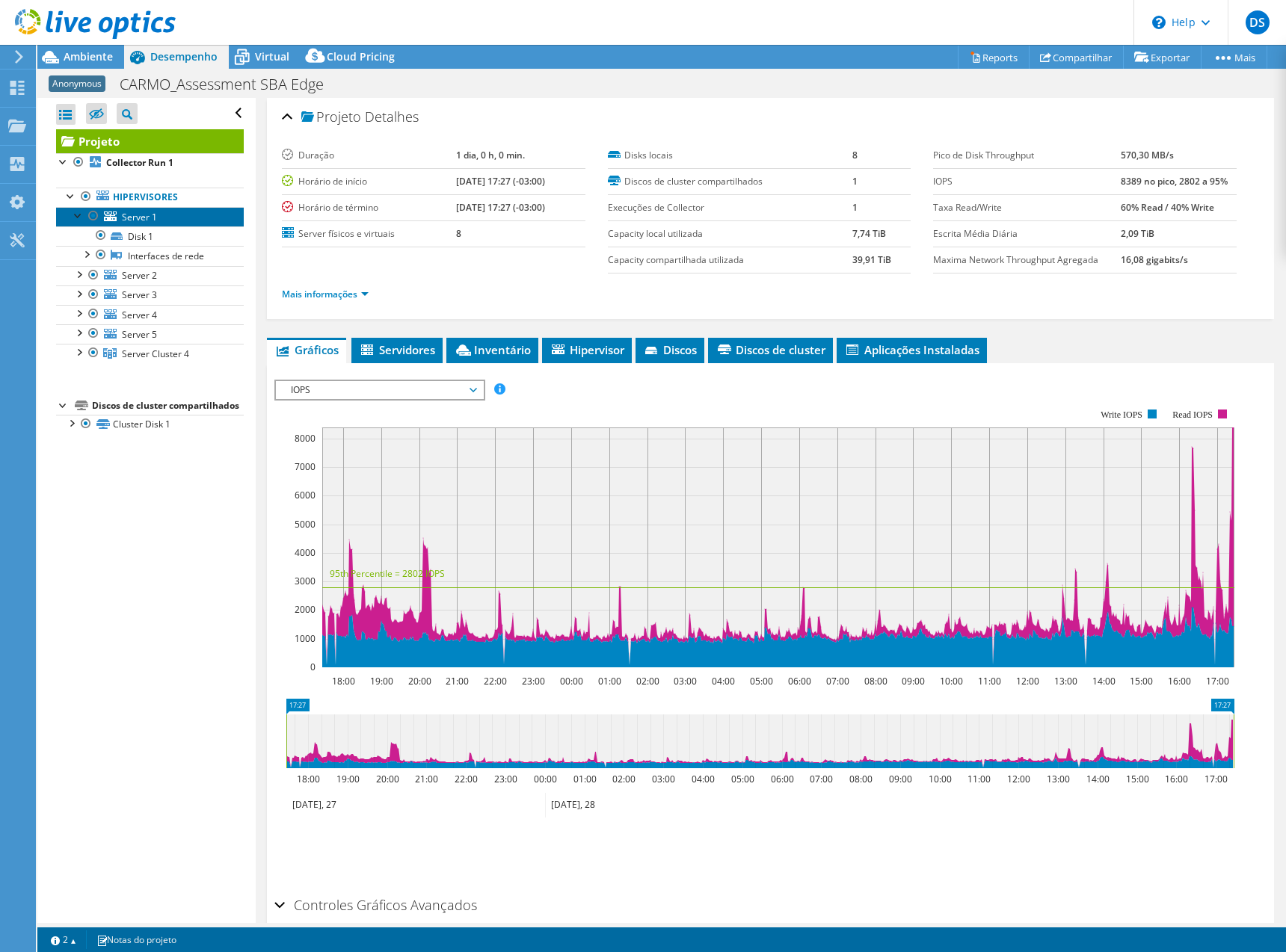
click at [140, 217] on span "Server 1" at bounding box center [139, 217] width 35 height 13
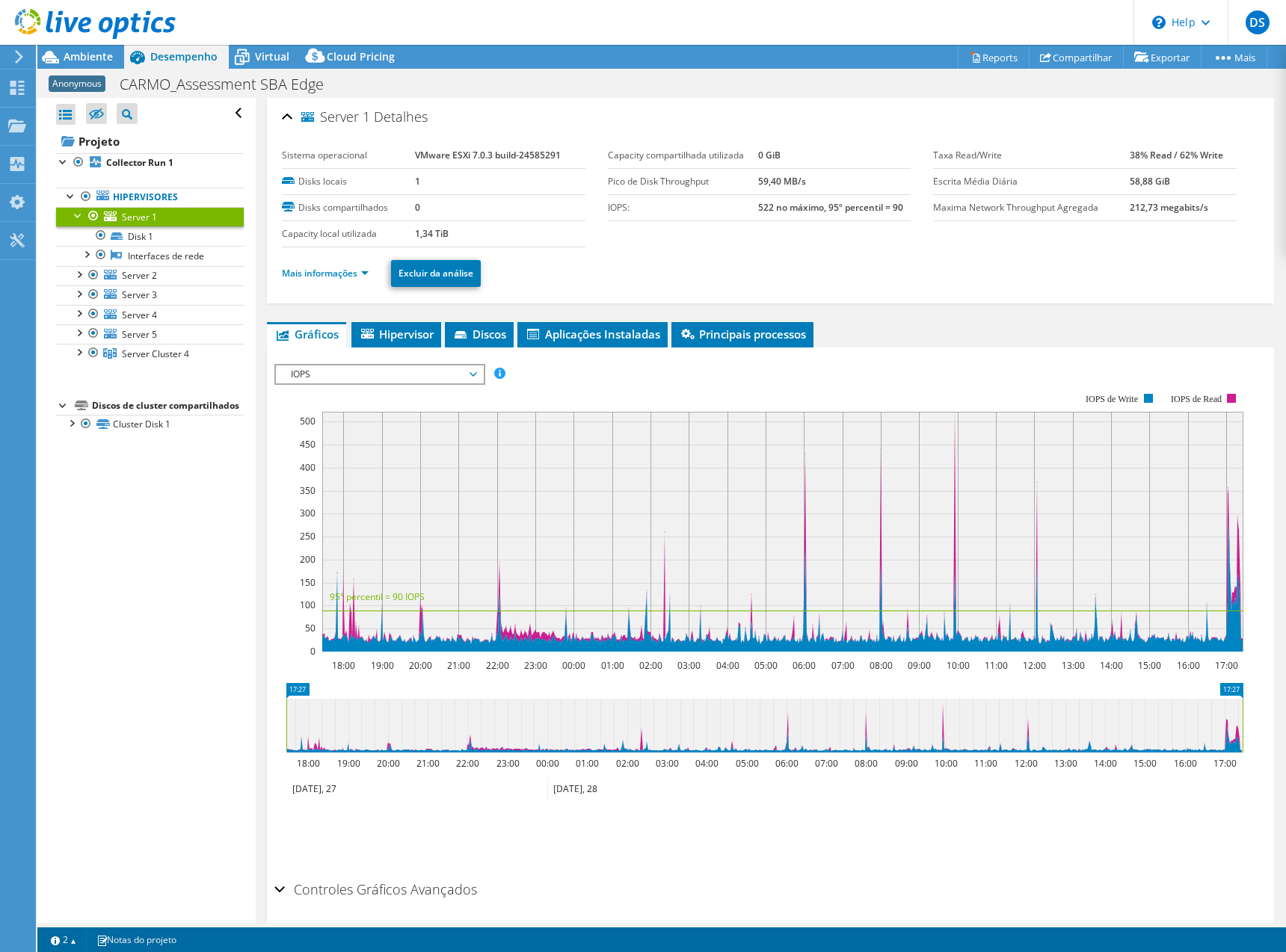
click at [74, 216] on div at bounding box center [78, 214] width 15 height 15
click at [83, 313] on div at bounding box center [78, 312] width 15 height 15
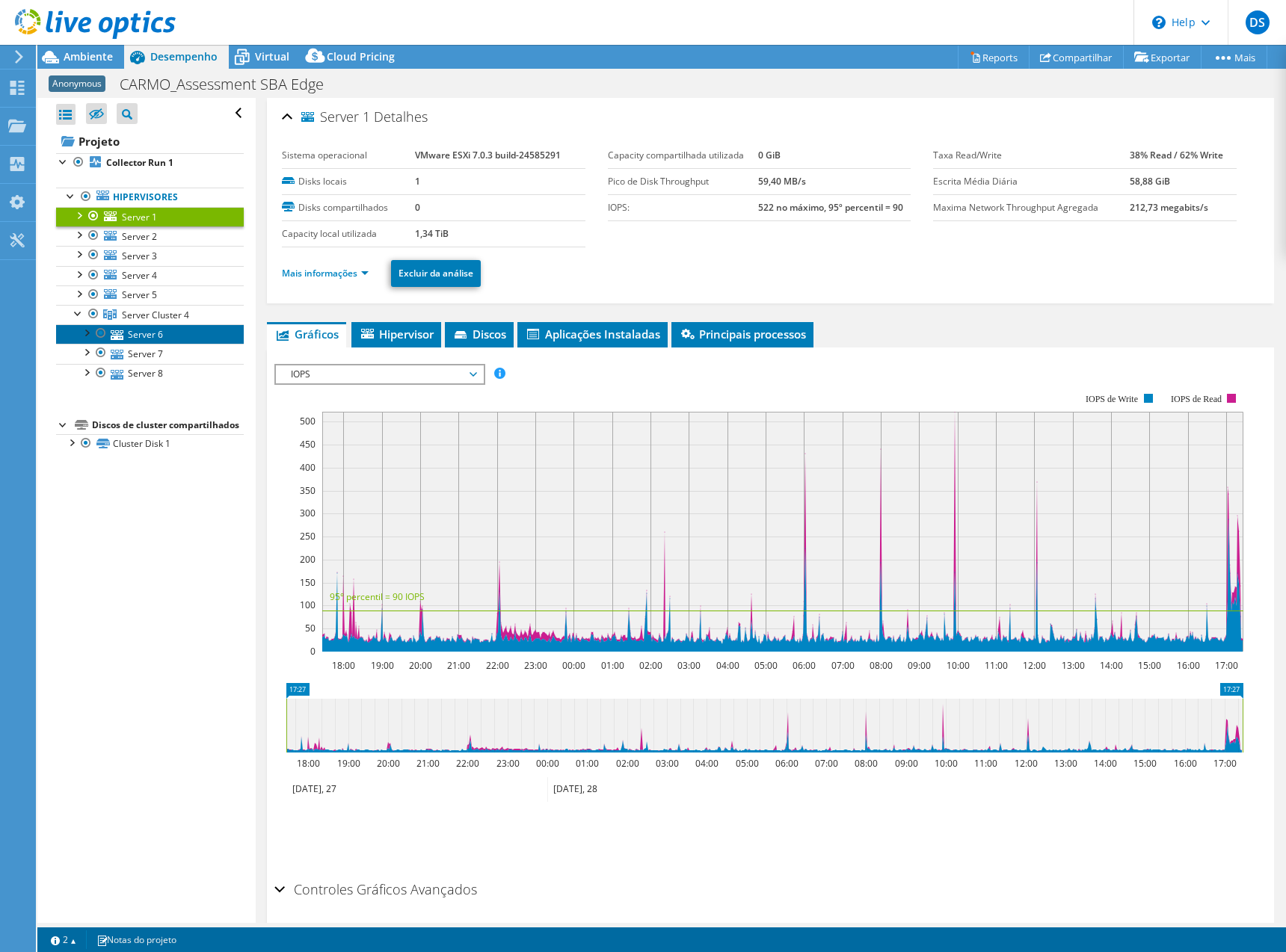
click at [135, 328] on link "Server 6" at bounding box center [150, 334] width 188 height 19
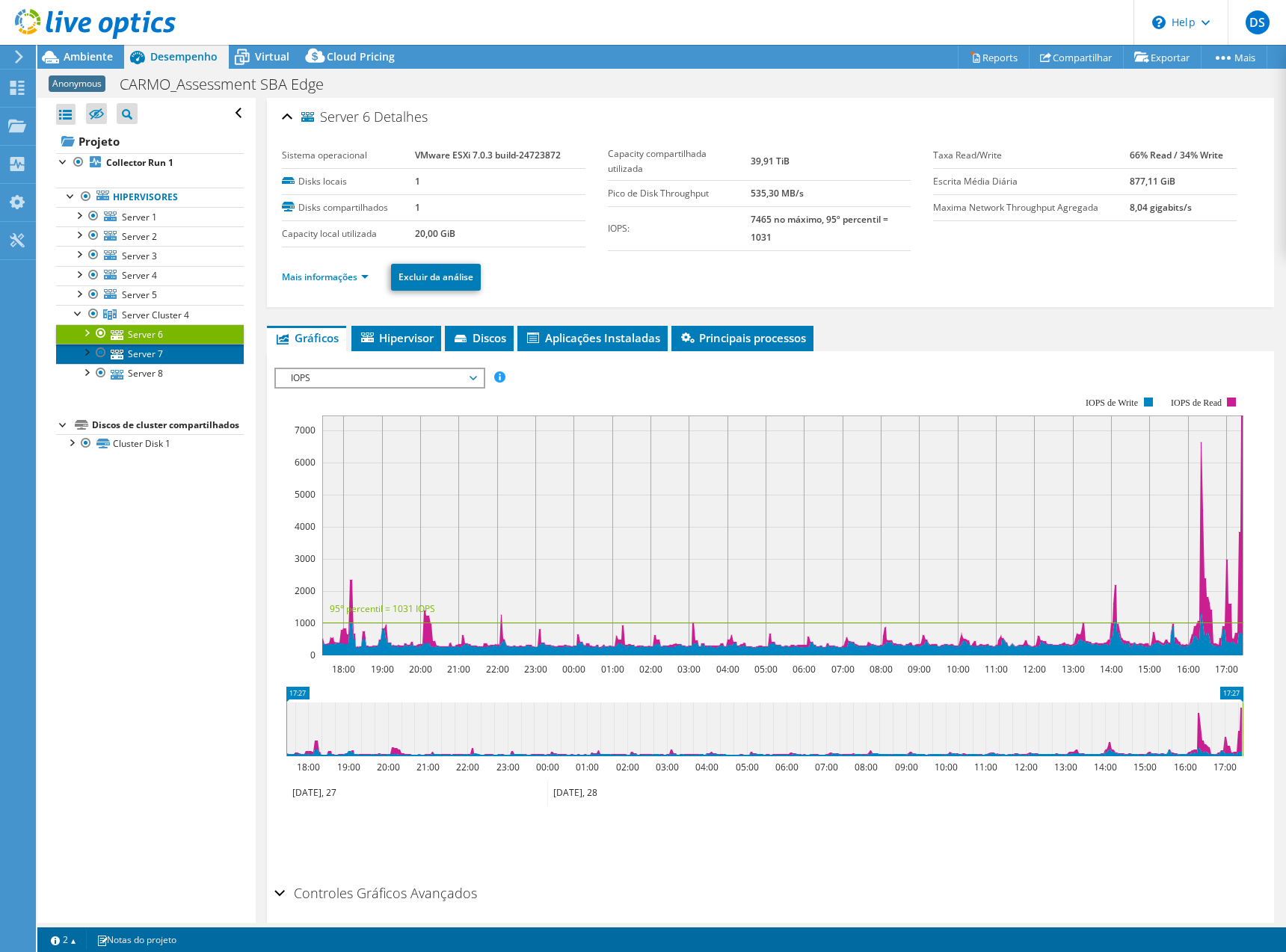
click at [143, 355] on link "Server 7" at bounding box center [150, 353] width 188 height 19
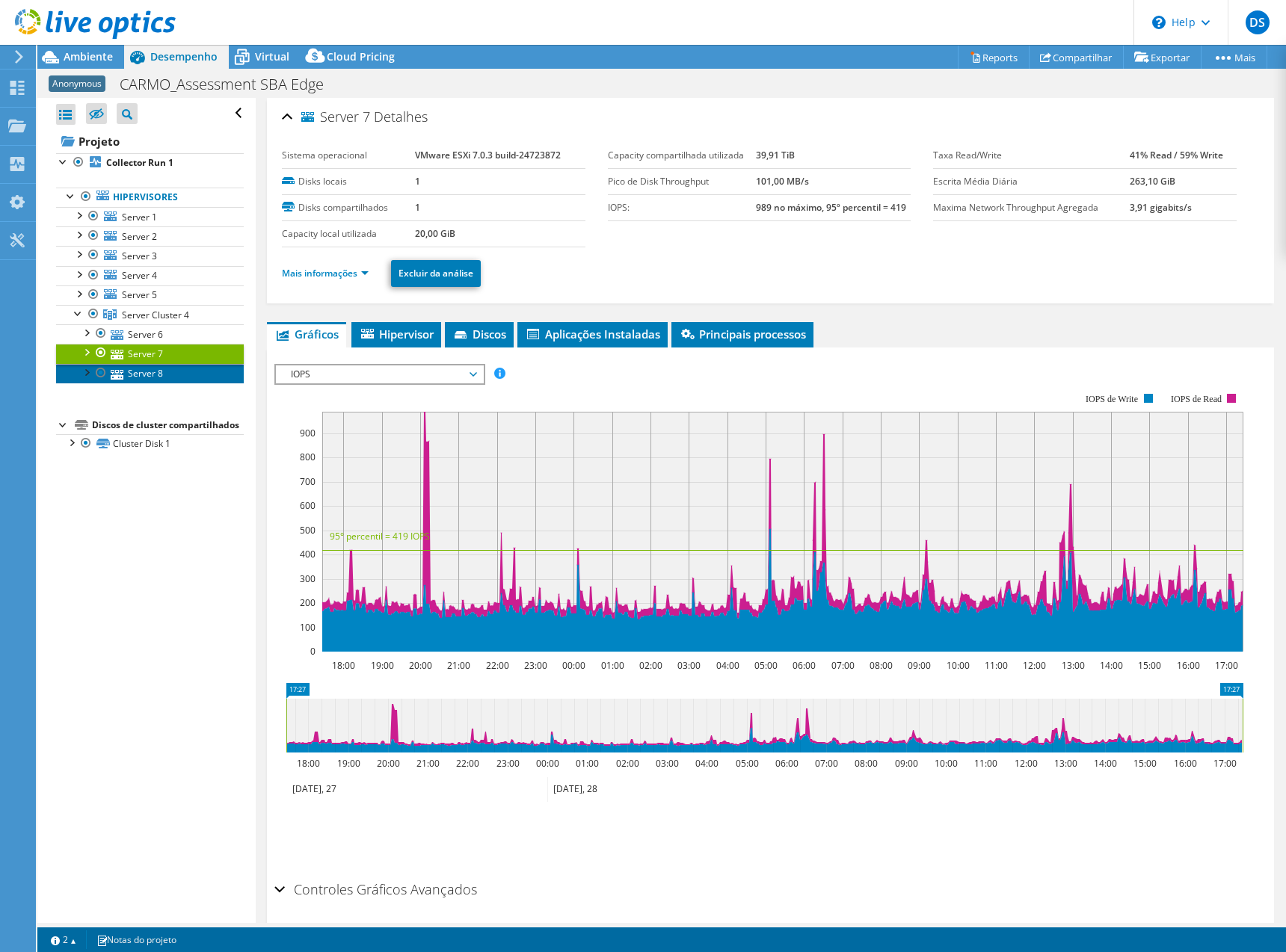
click at [143, 378] on link "Server 8" at bounding box center [150, 374] width 188 height 19
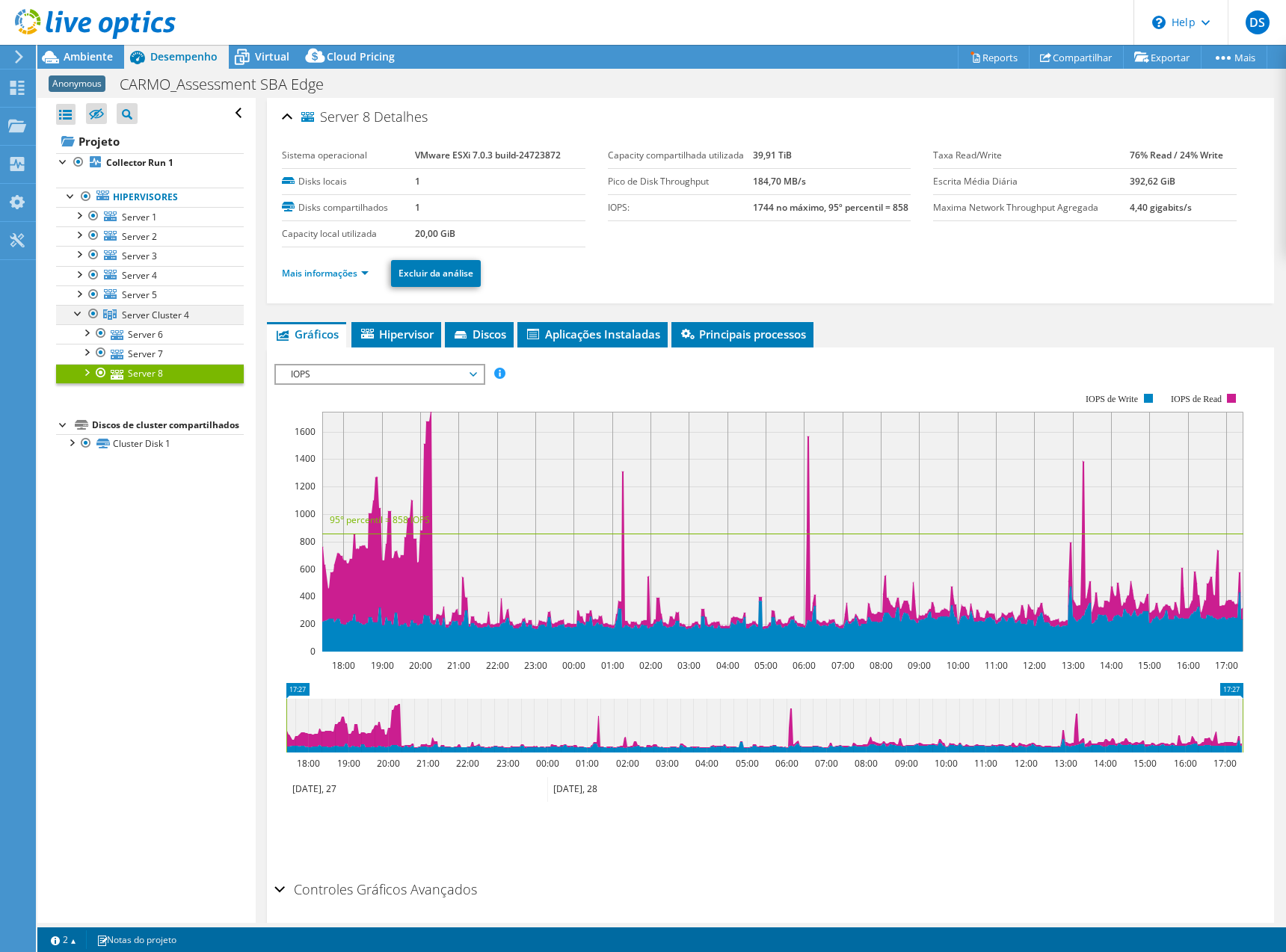
click at [79, 310] on div at bounding box center [78, 312] width 15 height 15
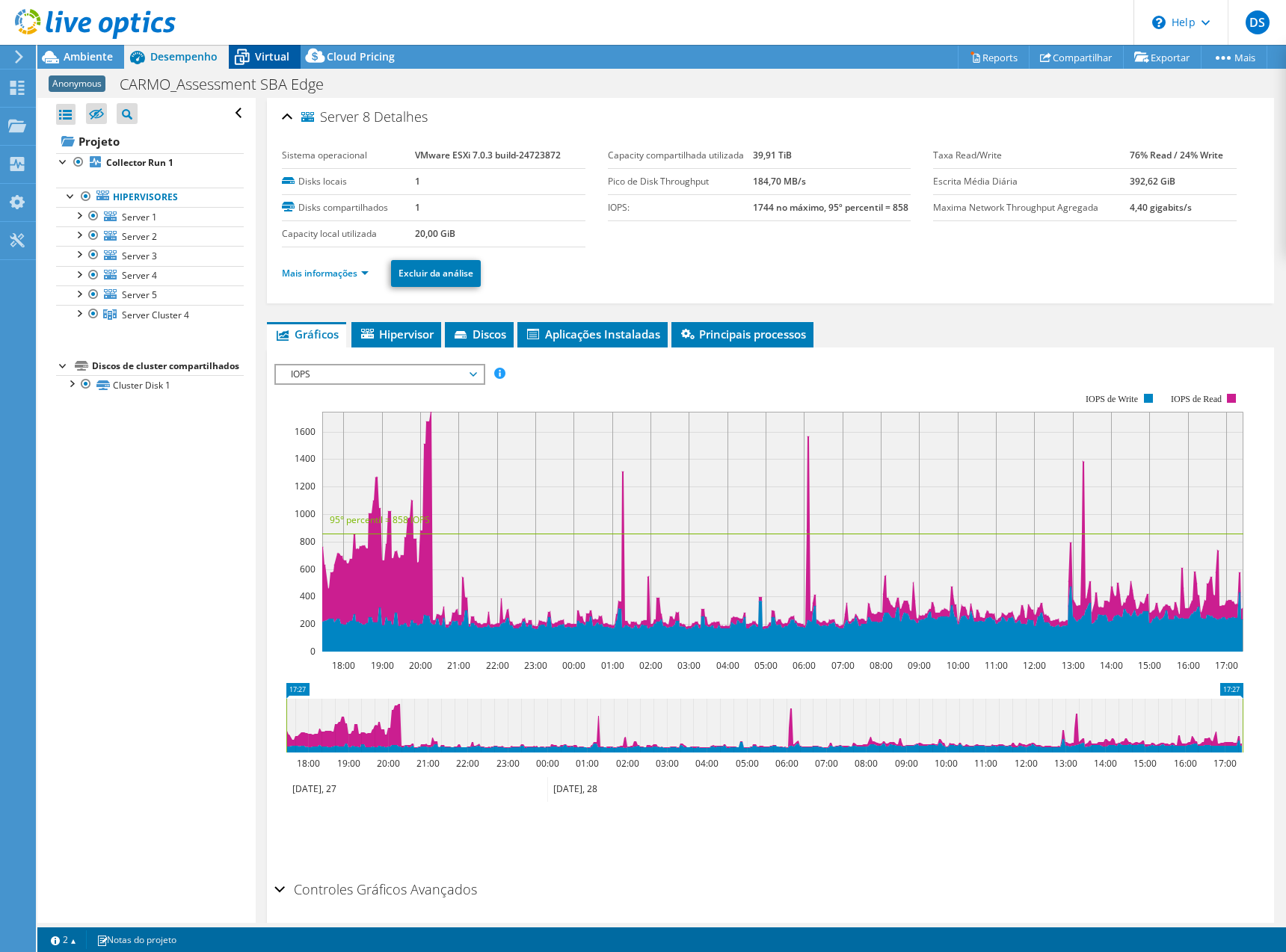
click at [255, 57] on span "Virtual" at bounding box center [272, 56] width 34 height 15
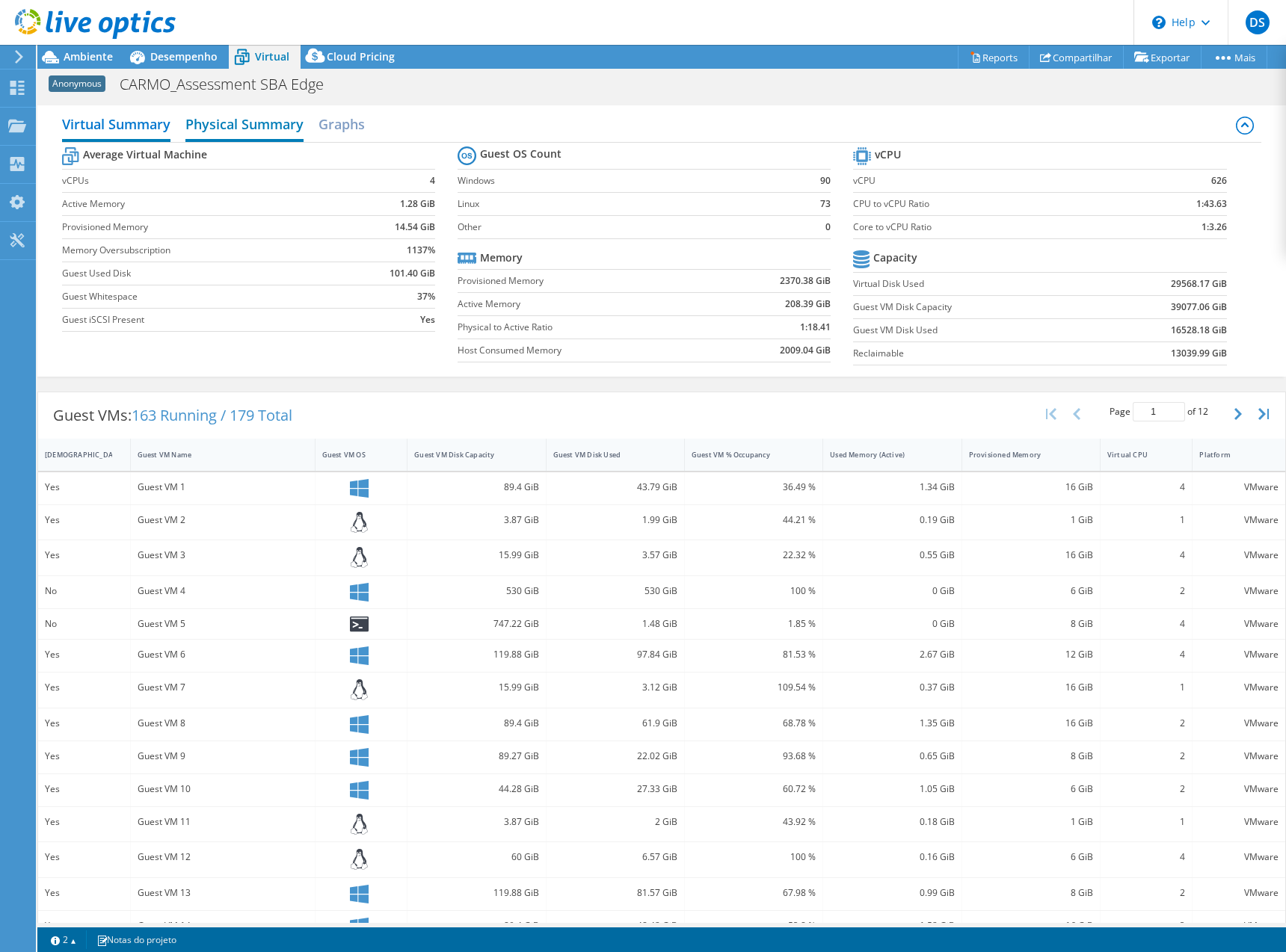
click at [246, 131] on h2 "Physical Summary" at bounding box center [244, 125] width 118 height 33
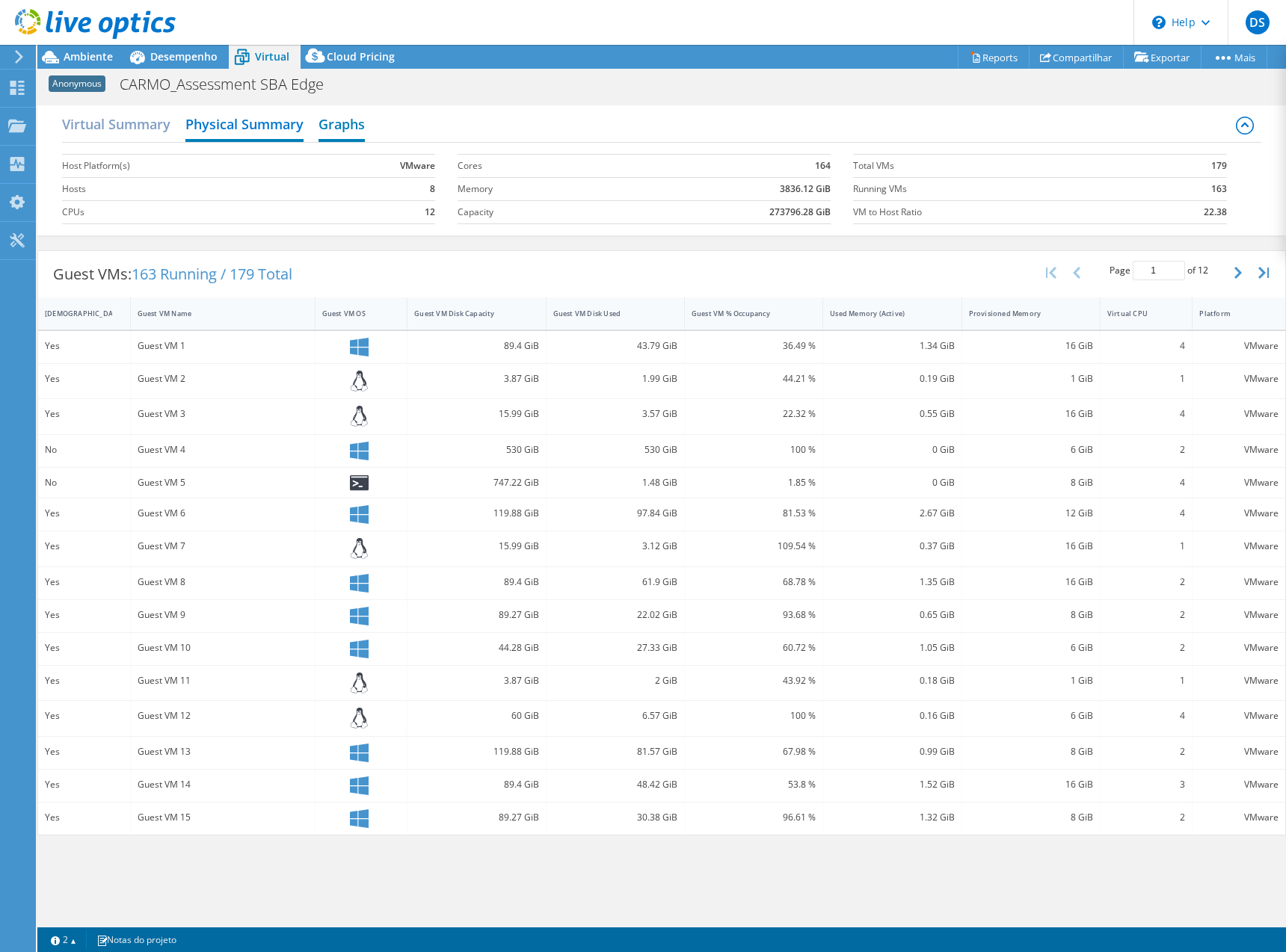
click at [335, 130] on h2 "Graphs" at bounding box center [341, 125] width 46 height 33
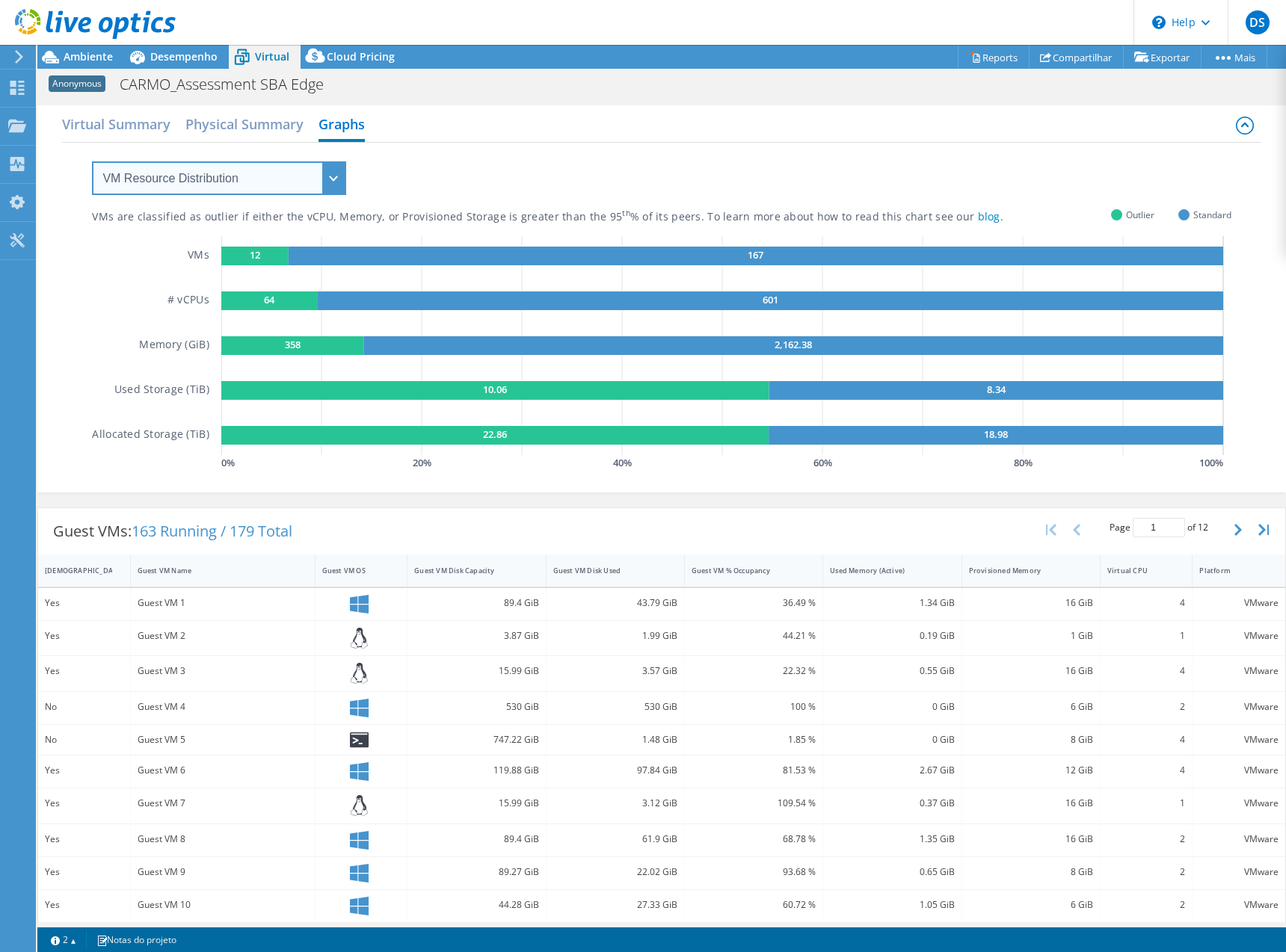
click at [327, 172] on select "VM Resource Distribution Provisioning Contrast Over Provisioning" at bounding box center [219, 178] width 254 height 34
